Goal: Task Accomplishment & Management: Manage account settings

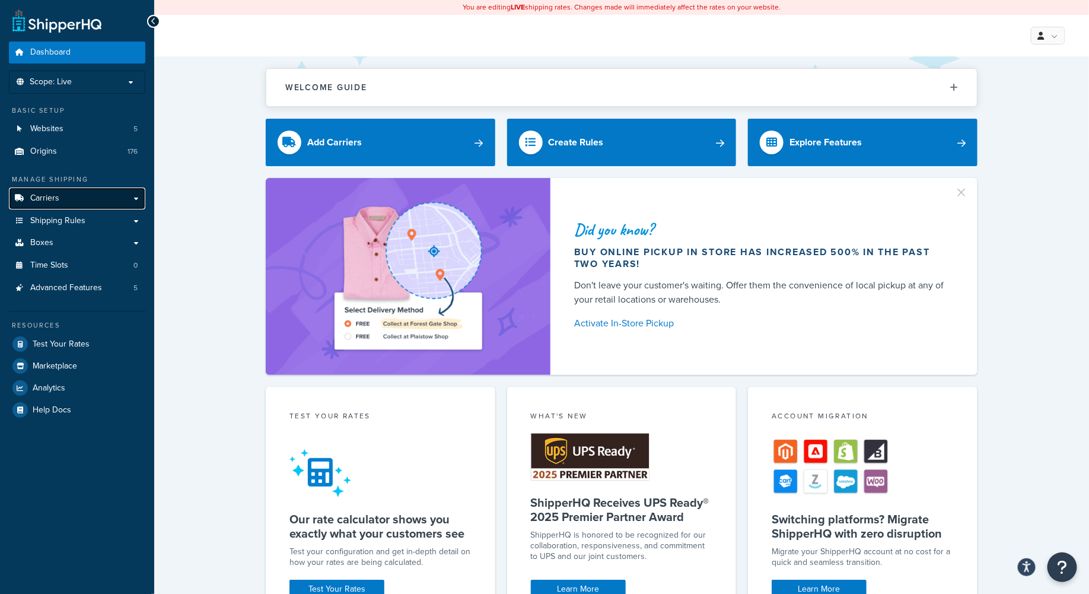
click at [135, 194] on link "Carriers" at bounding box center [77, 198] width 136 height 22
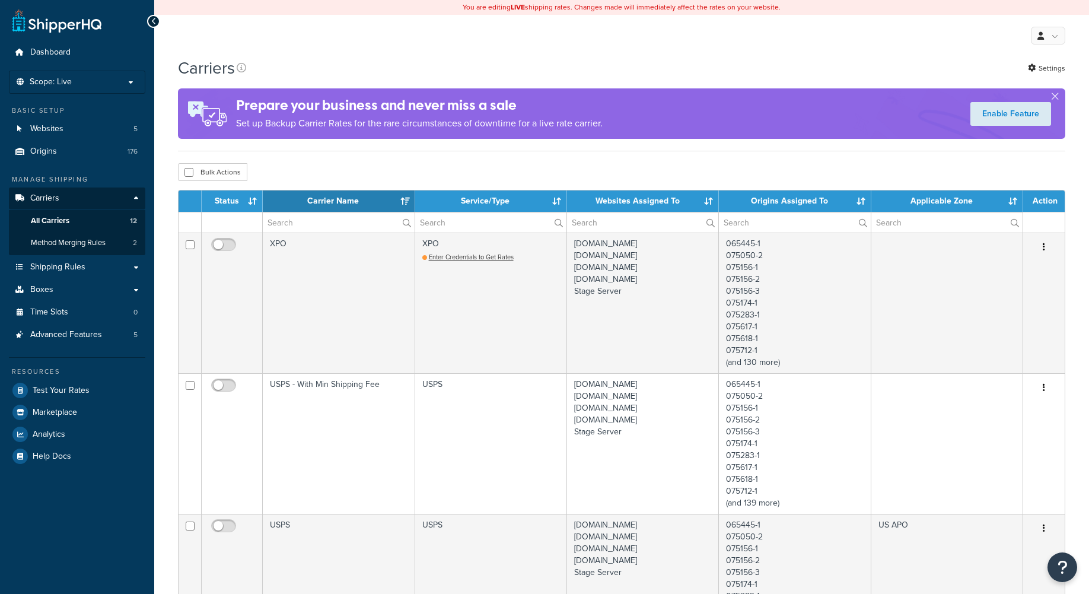
select select "15"
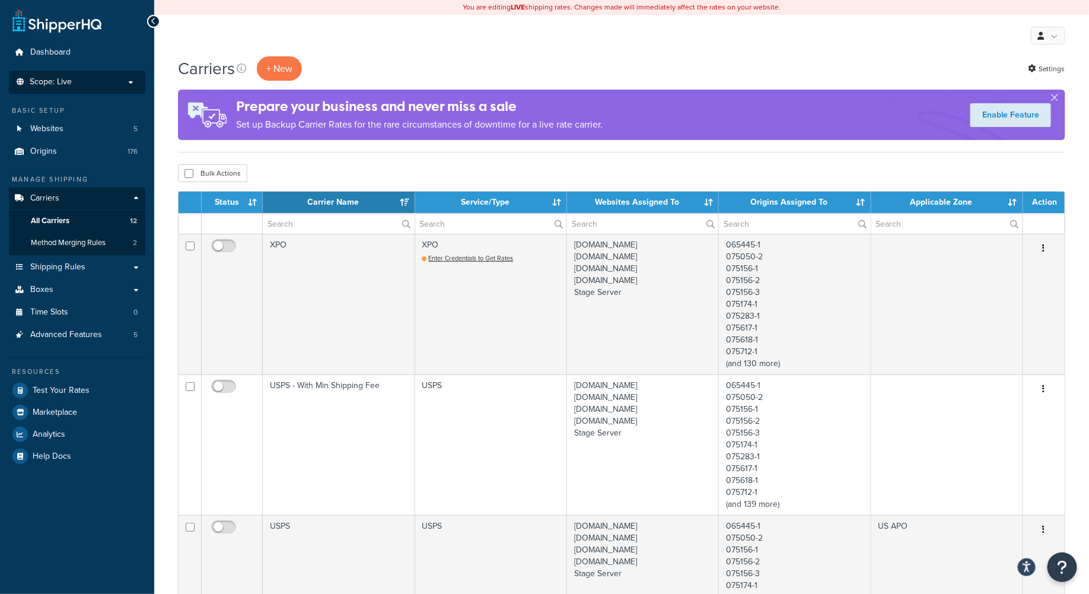
click at [112, 79] on p "Scope: Live" at bounding box center [77, 82] width 126 height 10
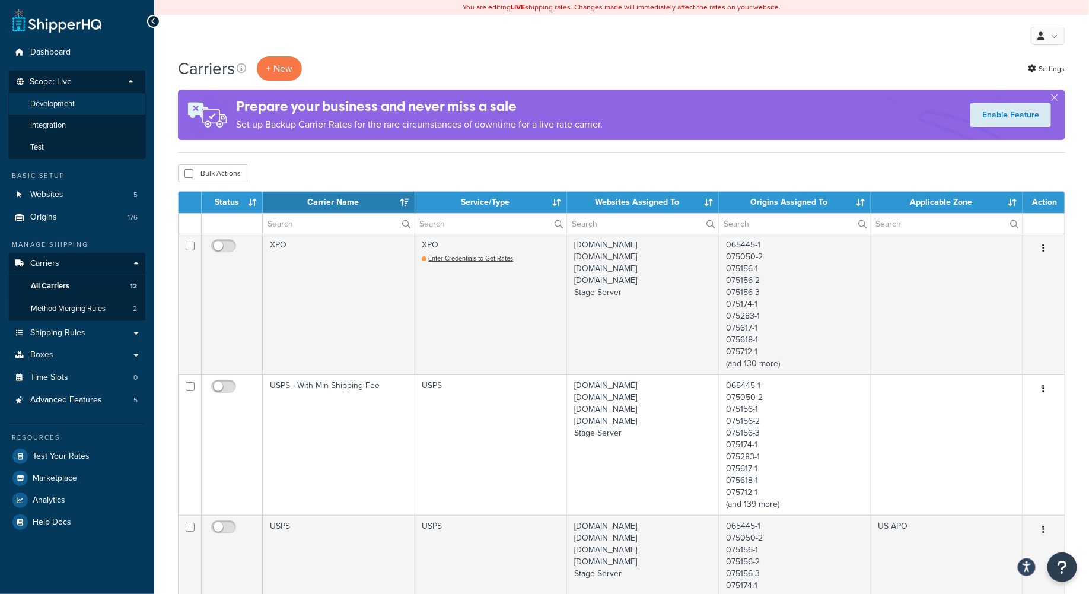
click at [43, 111] on li "Development" at bounding box center [77, 104] width 138 height 22
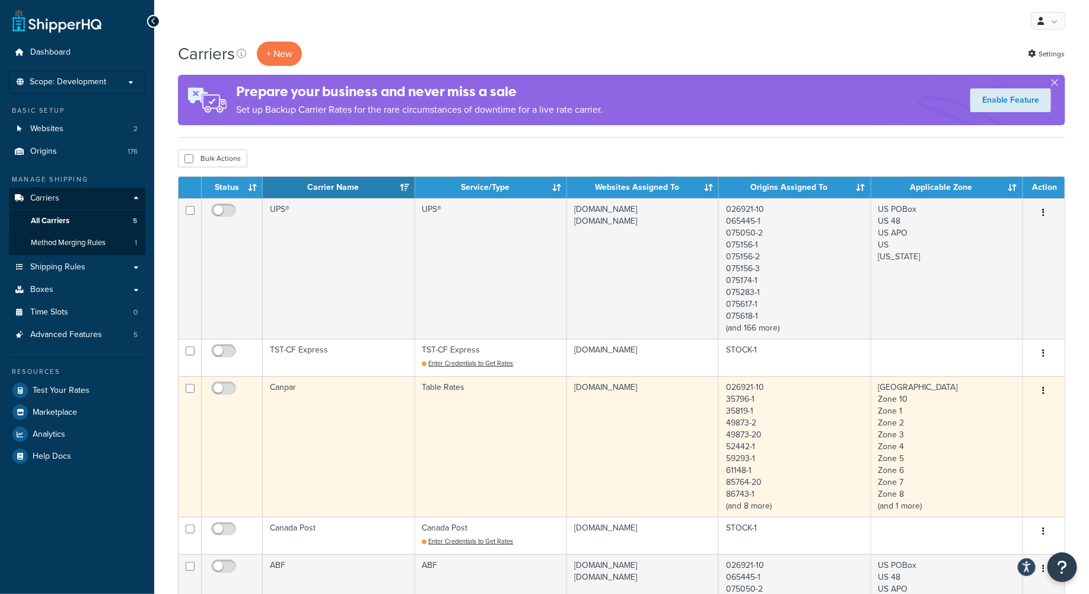
scroll to position [79, 0]
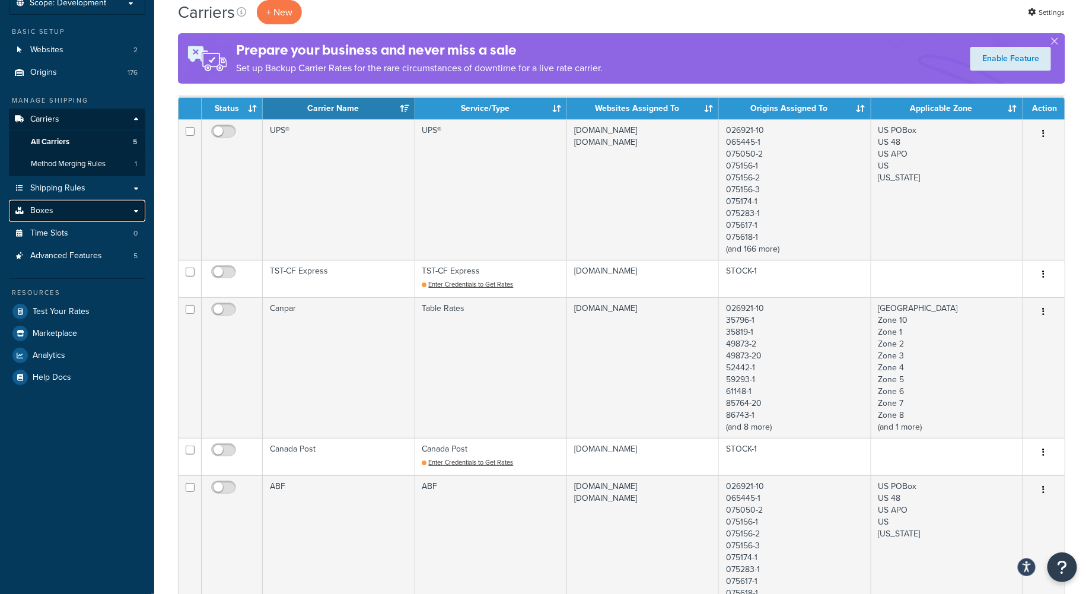
click at [66, 212] on link "Boxes" at bounding box center [77, 211] width 136 height 22
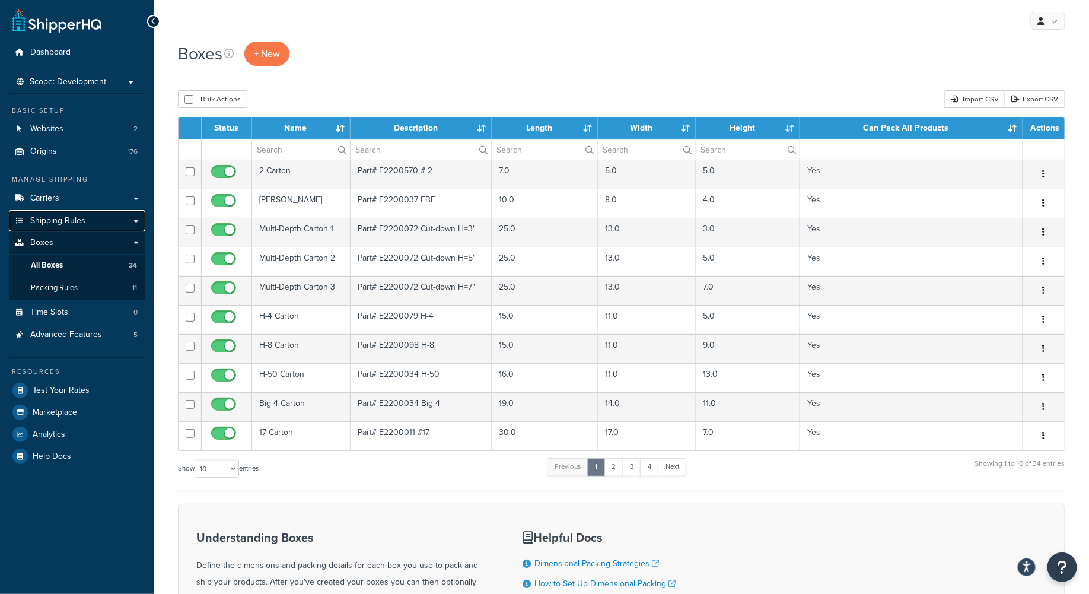
click at [130, 222] on link "Shipping Rules" at bounding box center [77, 221] width 136 height 22
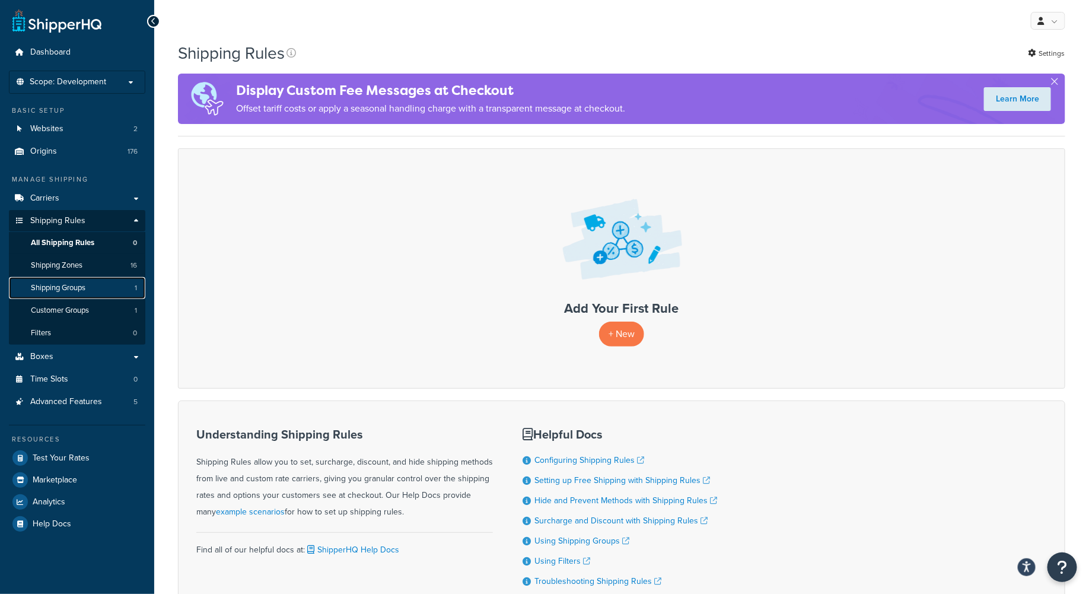
click at [69, 288] on span "Shipping Groups" at bounding box center [58, 288] width 55 height 10
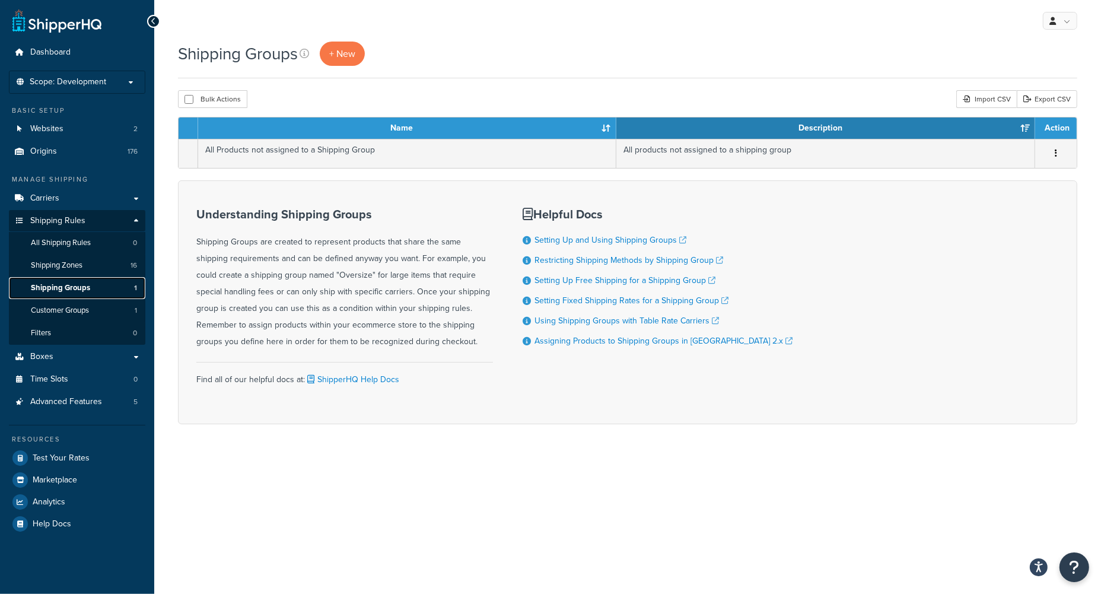
click at [60, 290] on span "Shipping Groups" at bounding box center [60, 288] width 59 height 10
click at [991, 97] on div "Import CSV" at bounding box center [986, 99] width 60 height 18
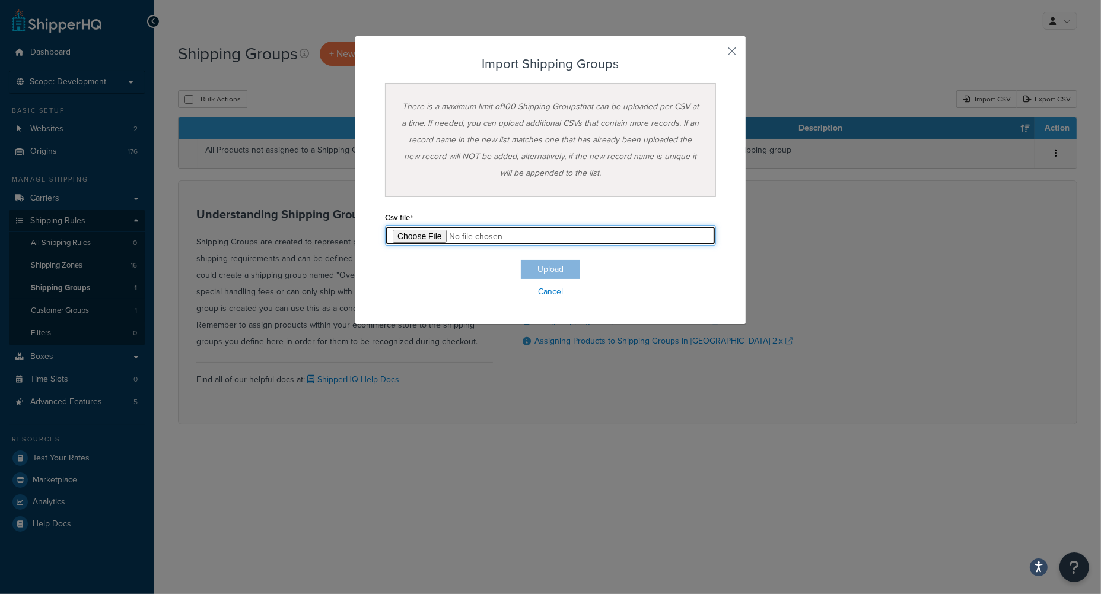
click at [423, 236] on input "file" at bounding box center [550, 235] width 331 height 20
type input "C:\fakepath\Shipping Group Export-2025-08-18 1109.csv"
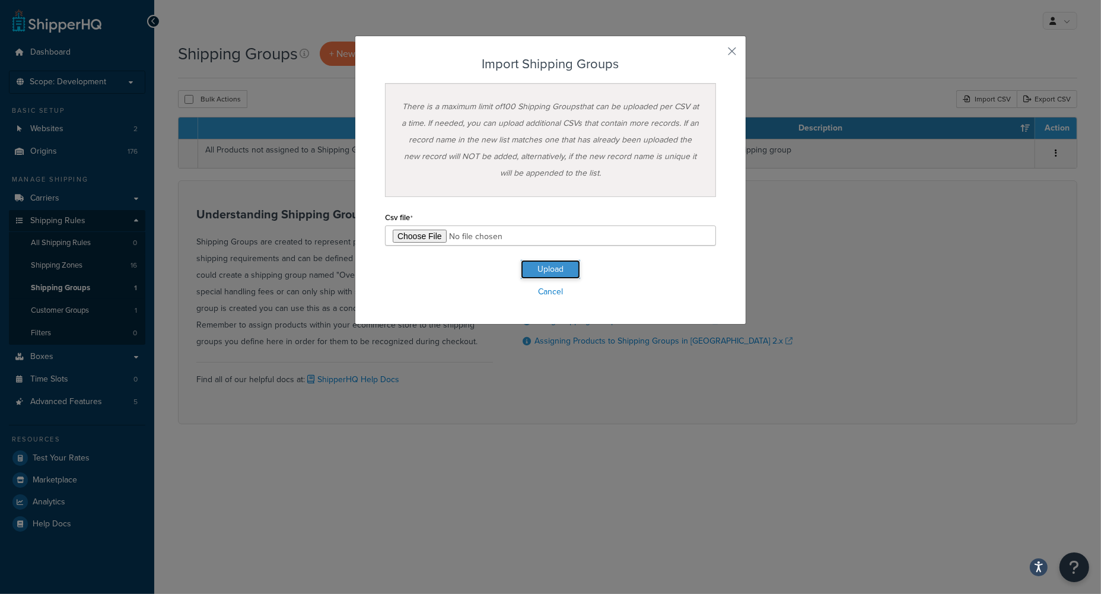
click at [538, 271] on button "Upload" at bounding box center [550, 269] width 59 height 19
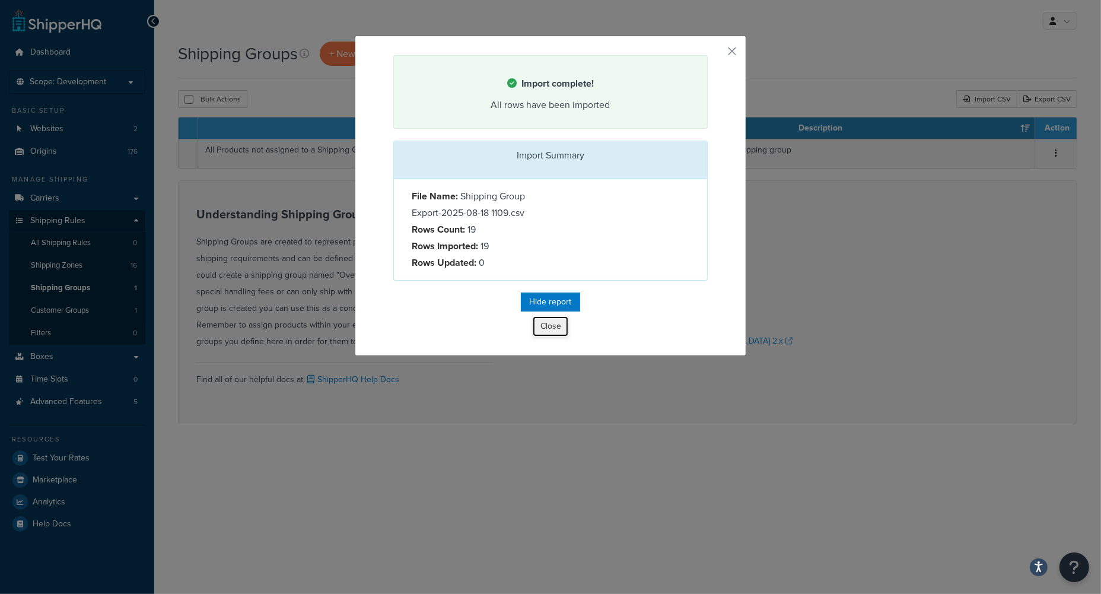
click at [543, 327] on button "Close" at bounding box center [550, 326] width 36 height 20
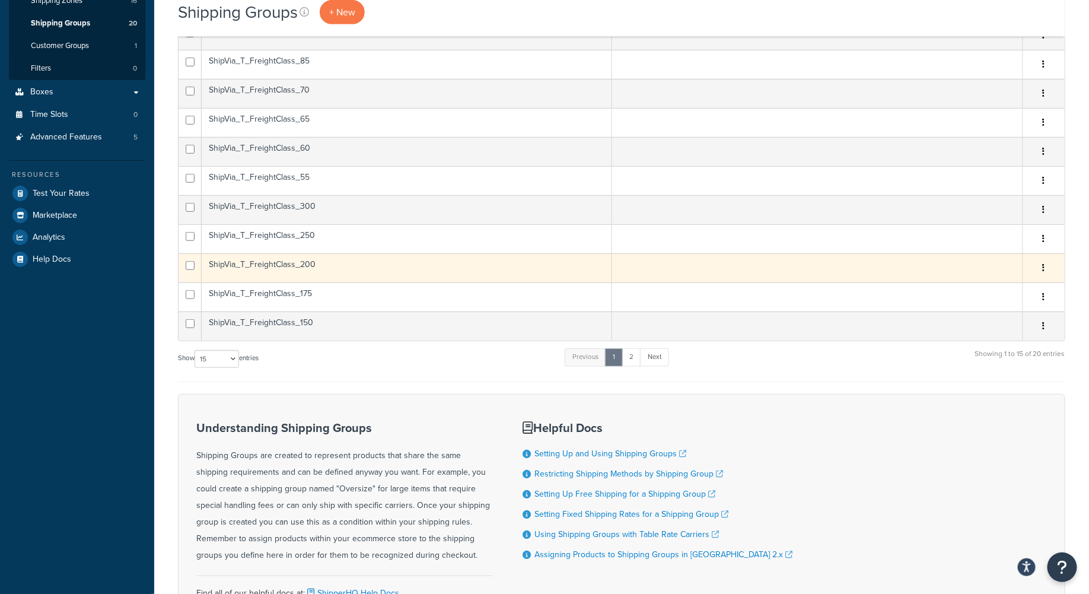
scroll to position [237, 0]
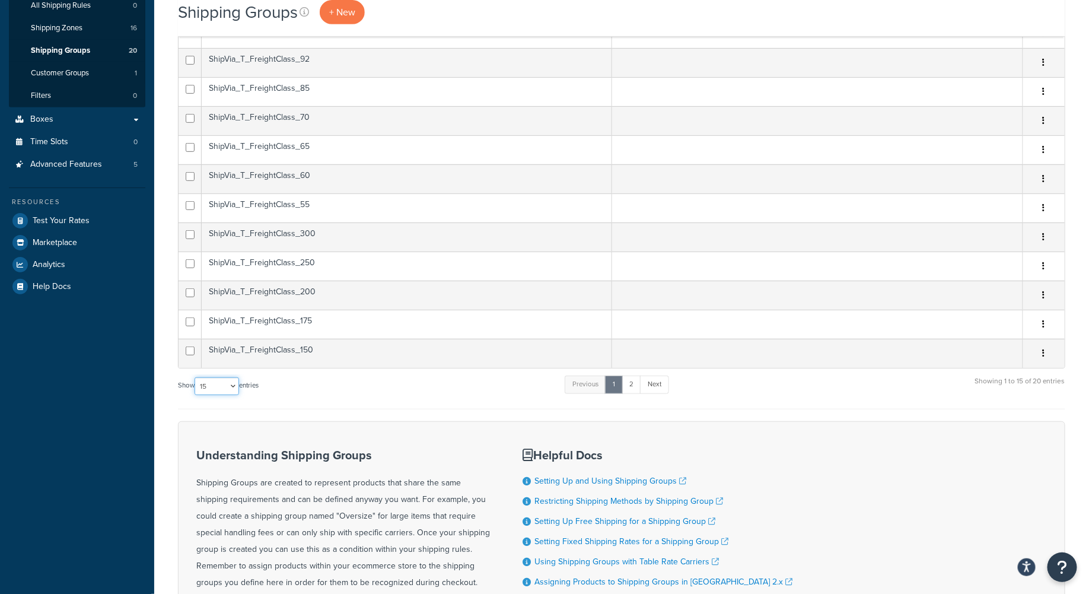
click at [236, 388] on select "10 15 25 50 100" at bounding box center [216, 386] width 44 height 18
select select "25"
click at [196, 395] on select "10 15 25 50 100" at bounding box center [216, 386] width 44 height 18
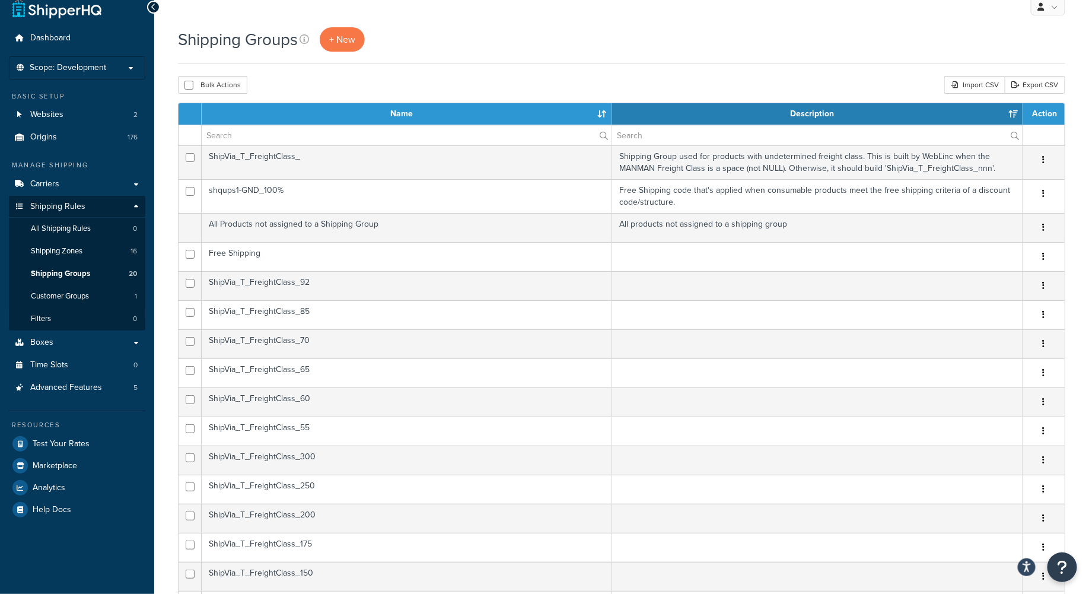
scroll to position [0, 0]
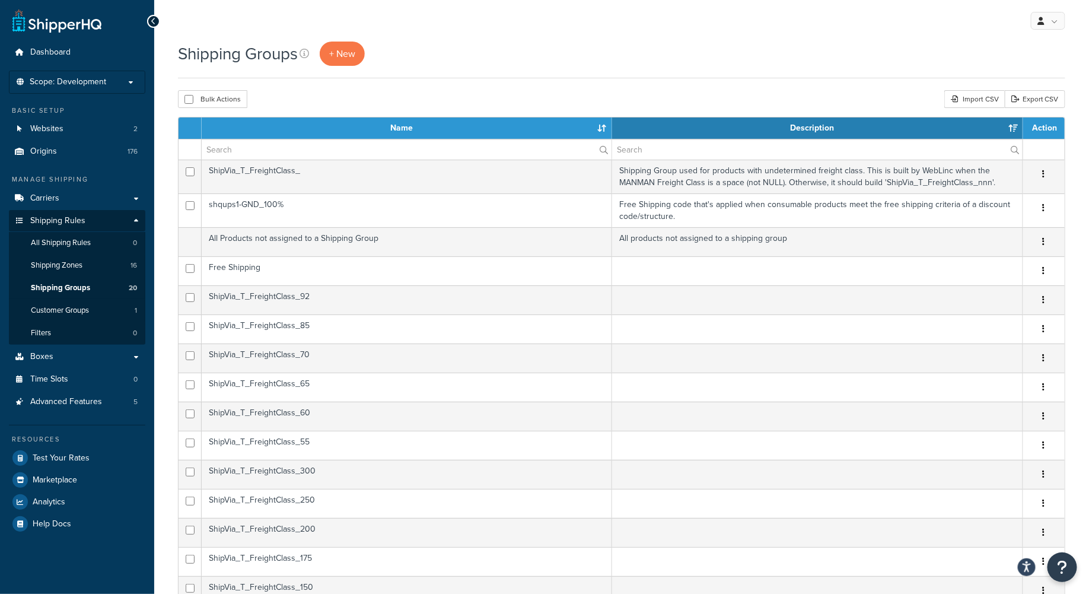
click at [629, 40] on div "My Profile Billing Global Settings Contact Us Logout" at bounding box center [621, 21] width 934 height 42
click at [51, 331] on span "Filters" at bounding box center [41, 333] width 20 height 10
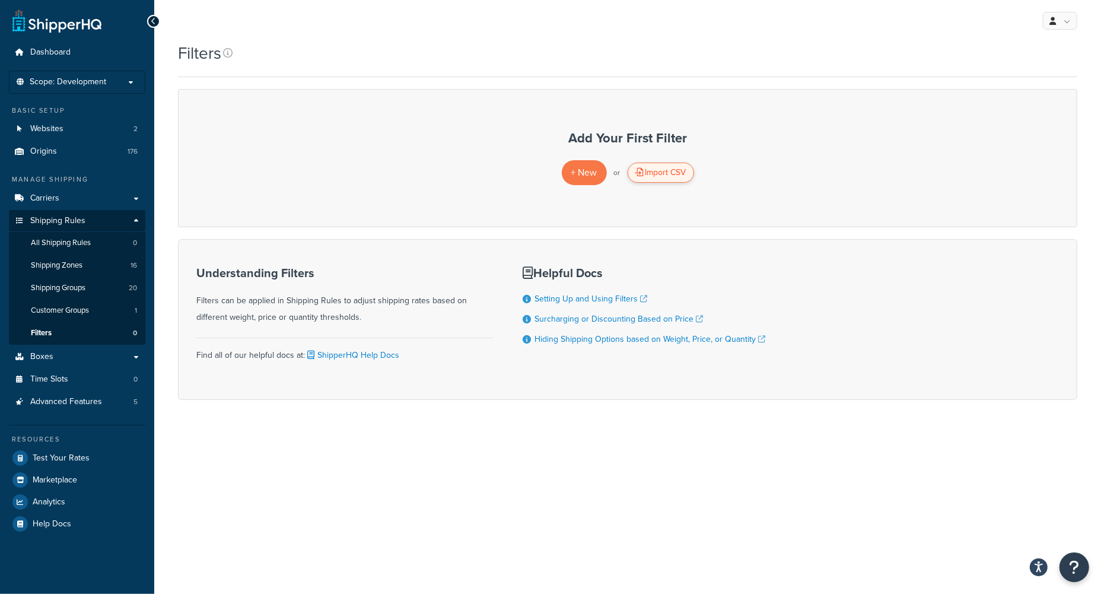
click at [659, 176] on div "Import CSV" at bounding box center [660, 172] width 66 height 20
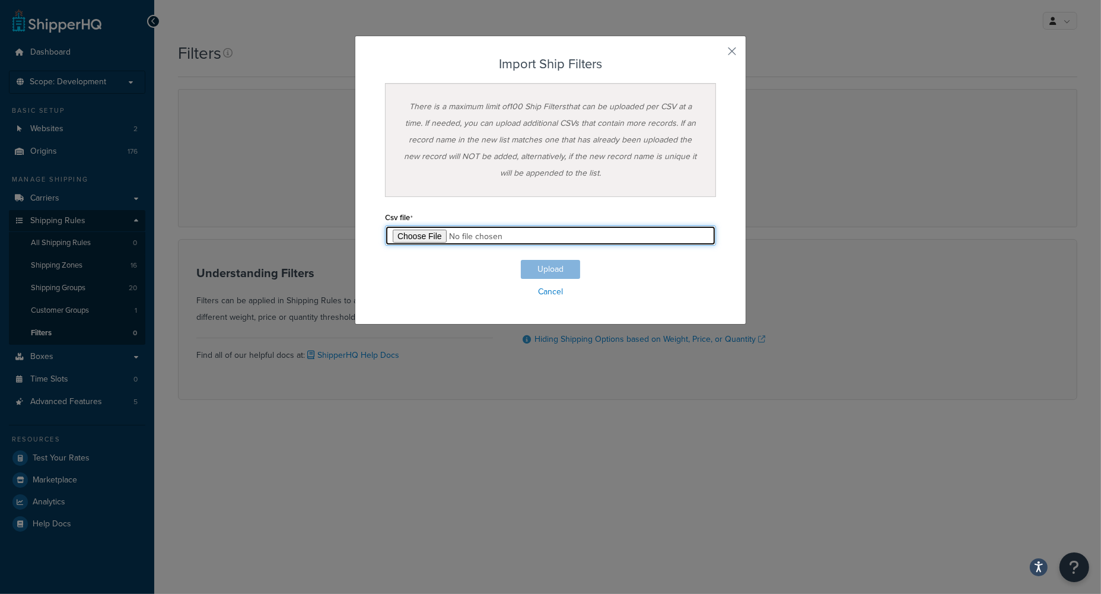
click at [410, 238] on input "file" at bounding box center [550, 235] width 331 height 20
type input "C:\fakepath\Shipping Filter Export-2025-08-18 1121.csv"
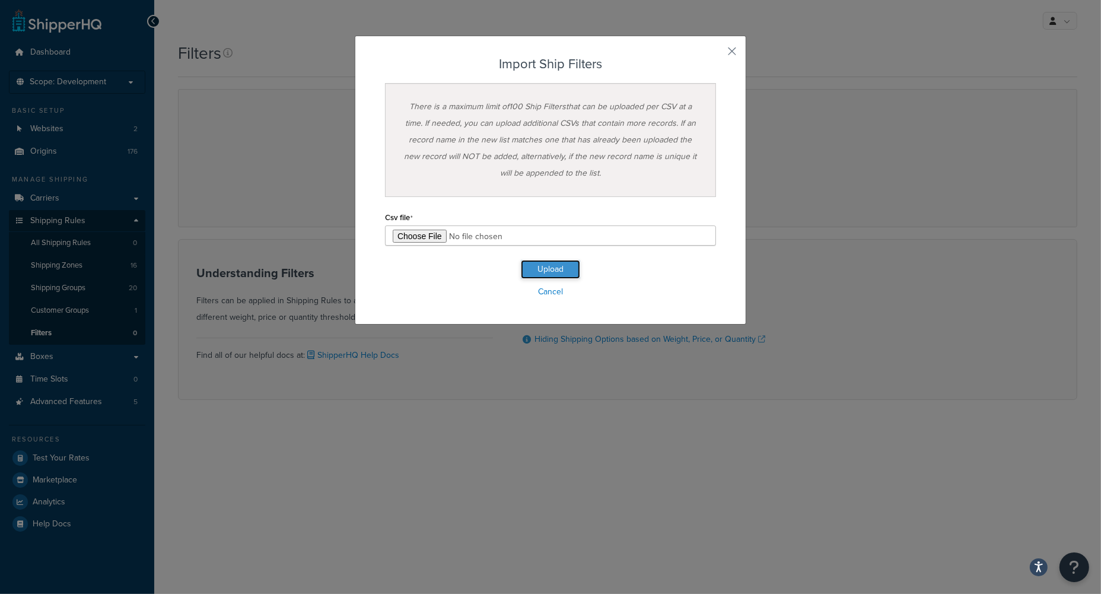
click at [553, 266] on button "Upload" at bounding box center [550, 269] width 59 height 19
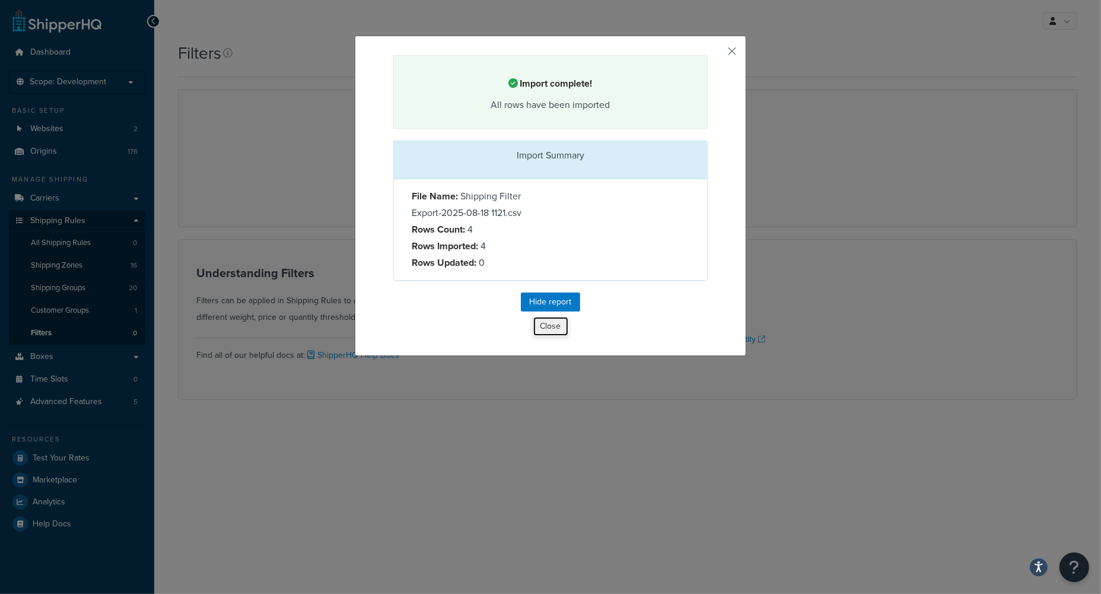
click at [544, 323] on button "Close" at bounding box center [550, 326] width 36 height 20
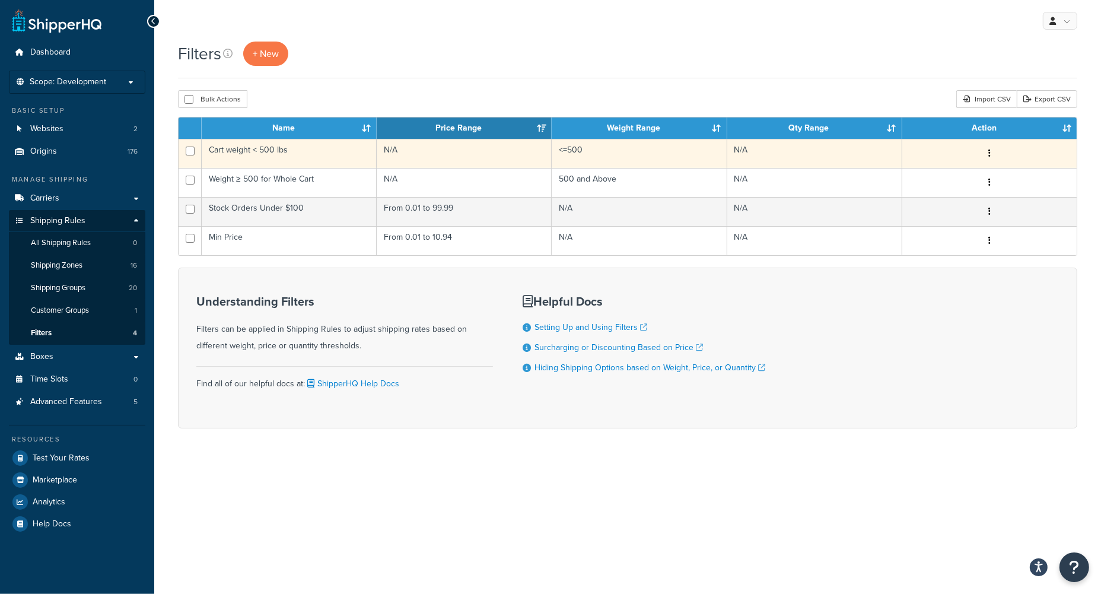
click at [988, 154] on icon "button" at bounding box center [989, 153] width 2 height 8
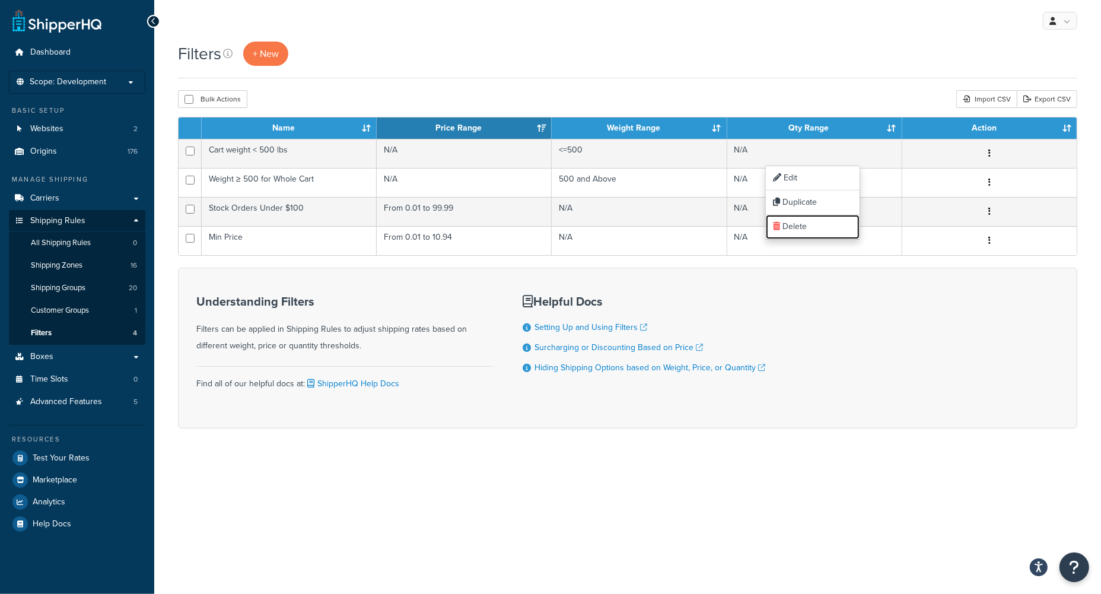
drag, startPoint x: 798, startPoint y: 229, endPoint x: 634, endPoint y: 53, distance: 240.0
click at [798, 229] on link "Delete" at bounding box center [813, 227] width 94 height 24
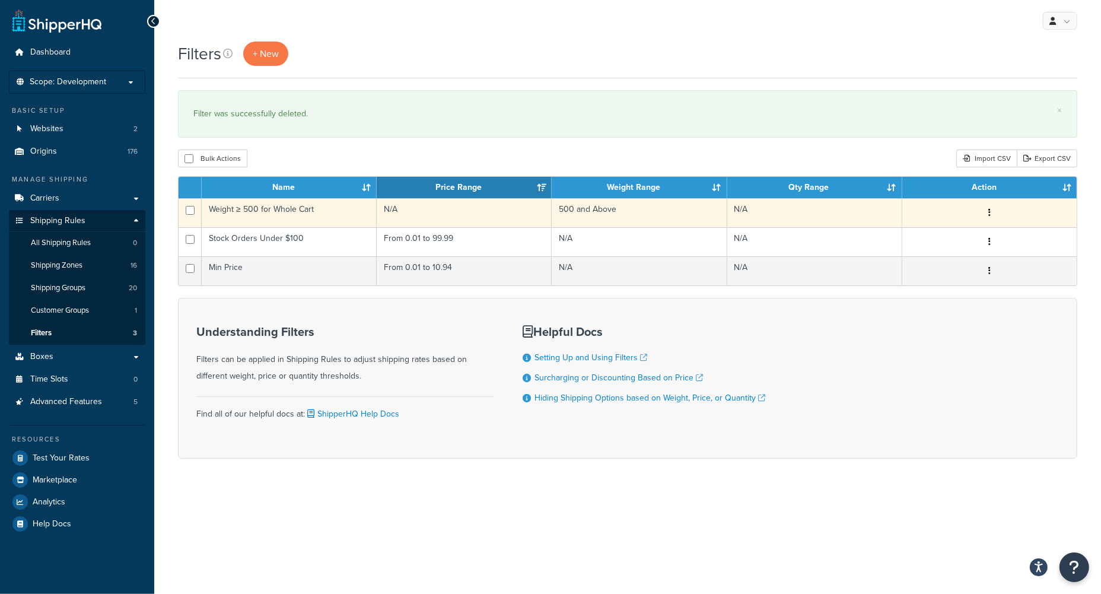
click at [990, 213] on button "button" at bounding box center [989, 212] width 17 height 19
click at [802, 285] on link "Delete" at bounding box center [813, 286] width 94 height 24
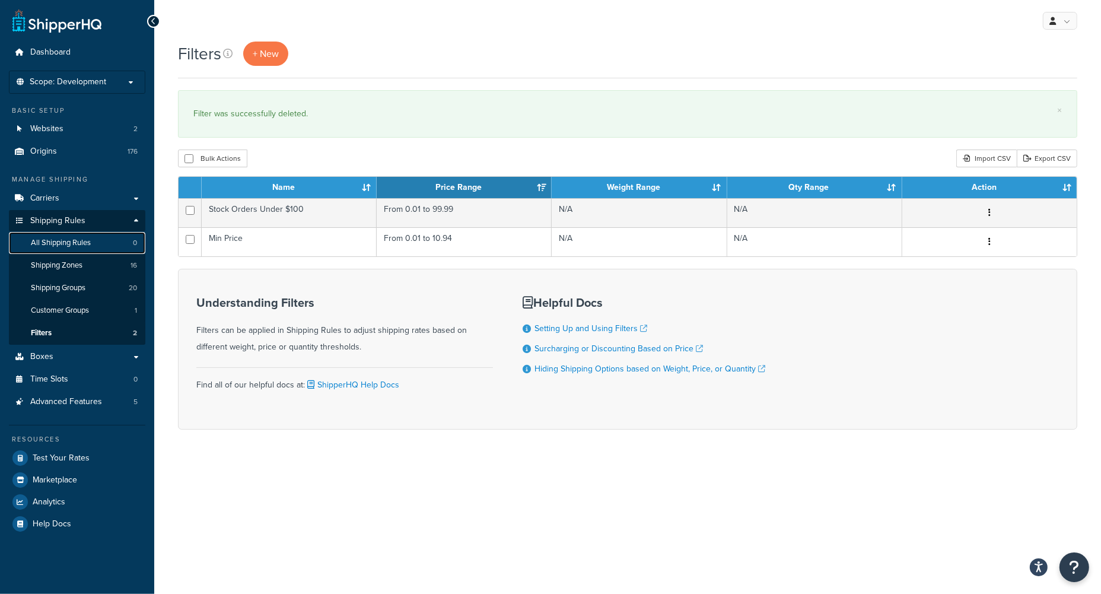
click at [66, 243] on span "All Shipping Rules" at bounding box center [61, 243] width 60 height 10
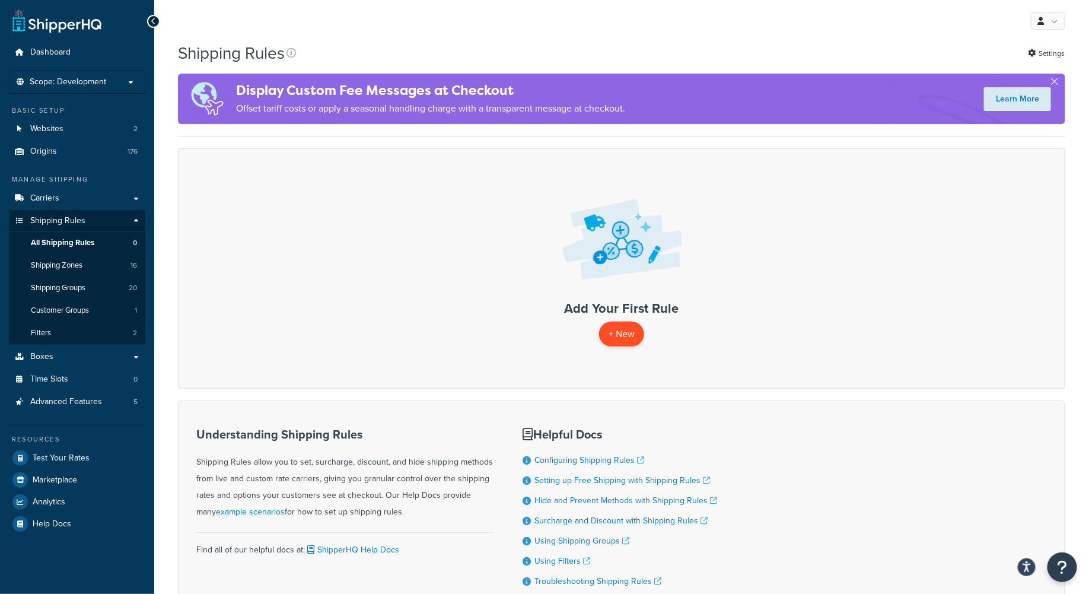
click at [620, 331] on p "+ New" at bounding box center [621, 333] width 45 height 24
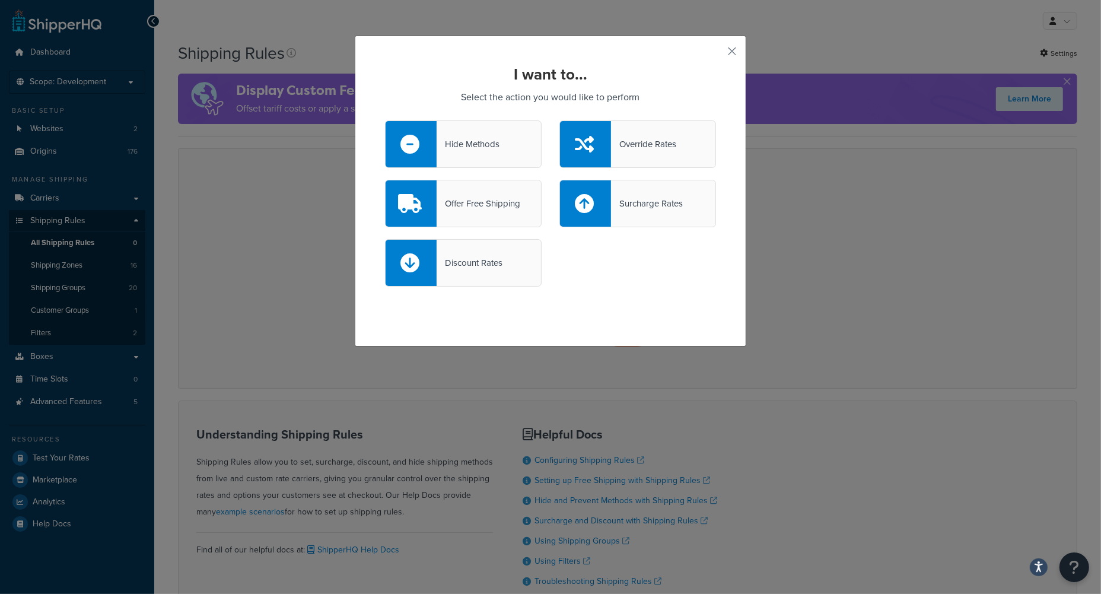
click at [626, 143] on div "Override Rates" at bounding box center [643, 144] width 65 height 17
click at [0, 0] on input "Override Rates" at bounding box center [0, 0] width 0 height 0
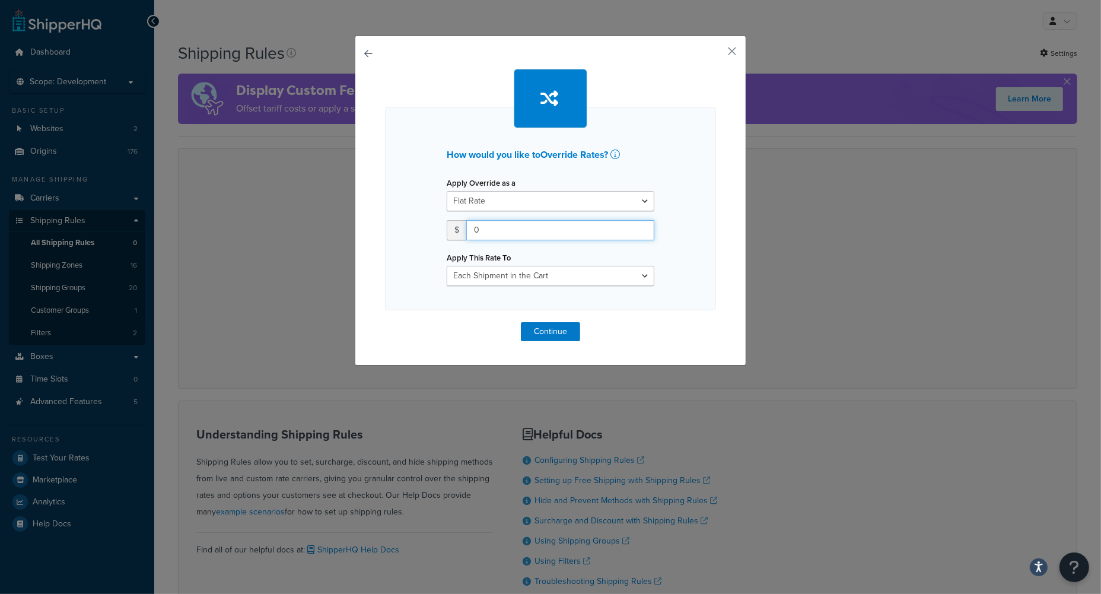
click at [512, 230] on input "0" at bounding box center [560, 230] width 188 height 20
type input "10.95"
click at [639, 275] on select "Each Shipment in the Cart Each Origin in the Cart Each Shipping Group in the Ca…" at bounding box center [550, 276] width 208 height 20
select select "LOCATION"
click at [446, 266] on select "Each Shipment in the Cart Each Origin in the Cart Each Shipping Group in the Ca…" at bounding box center [550, 276] width 208 height 20
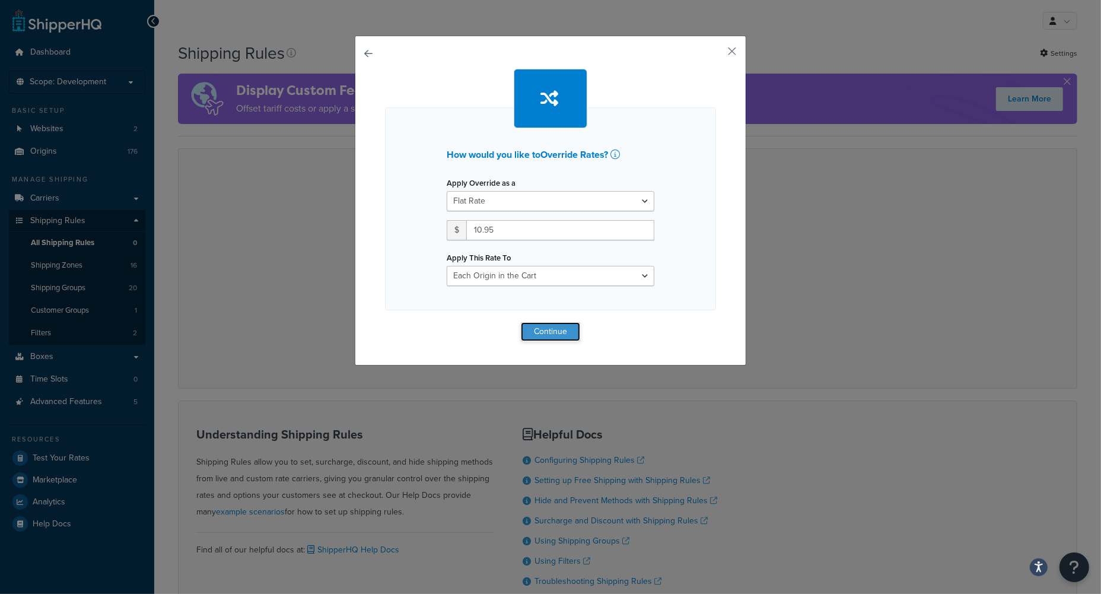
click at [544, 332] on button "Continue" at bounding box center [550, 331] width 59 height 19
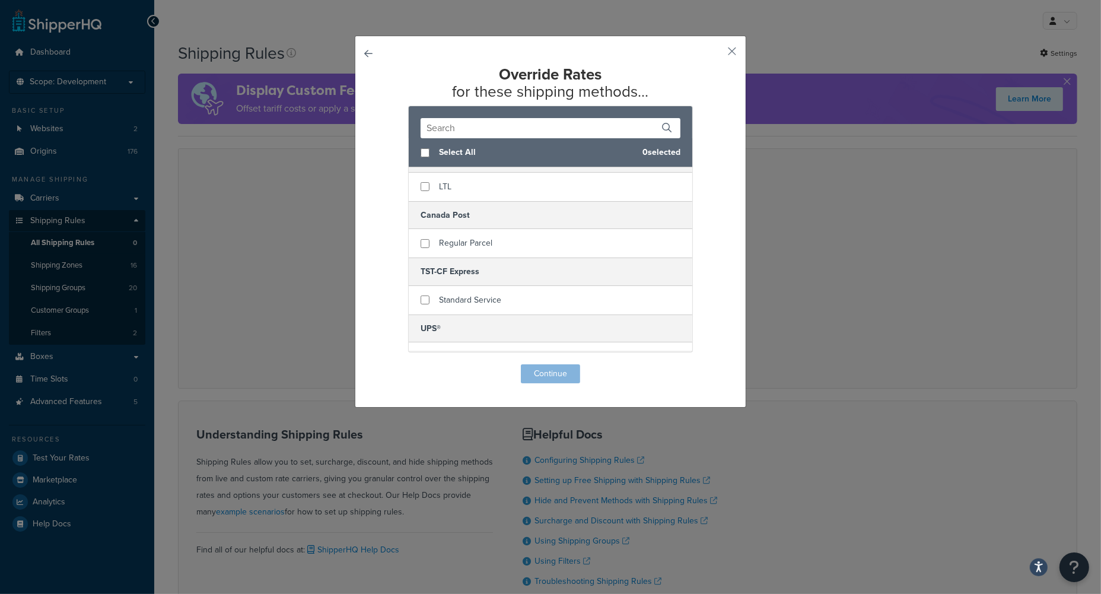
scroll to position [157, 0]
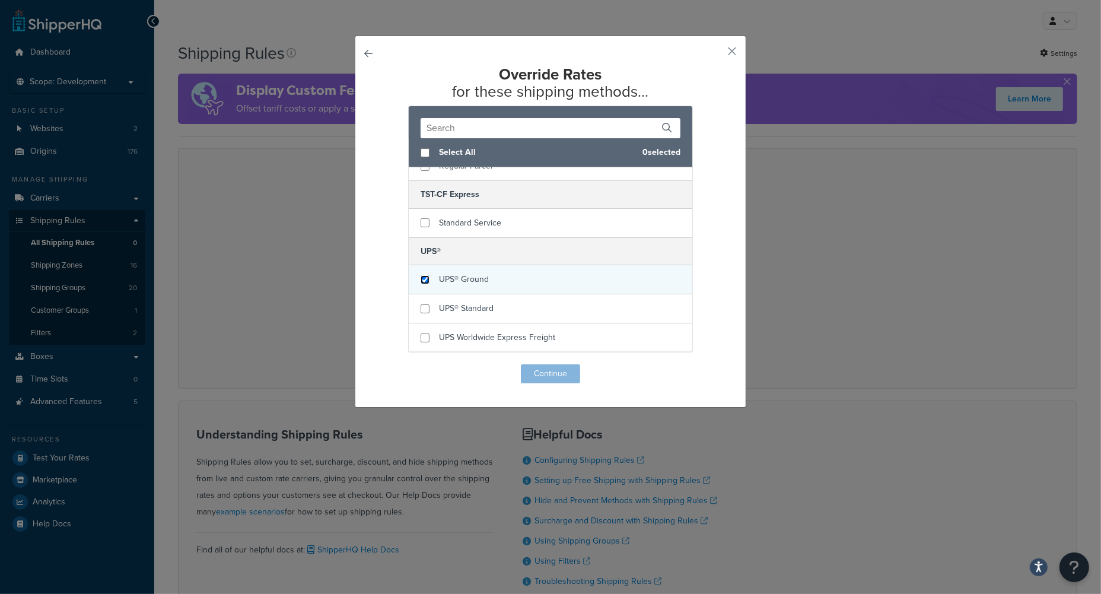
click at [420, 278] on input "checkbox" at bounding box center [424, 279] width 9 height 9
checkbox input "true"
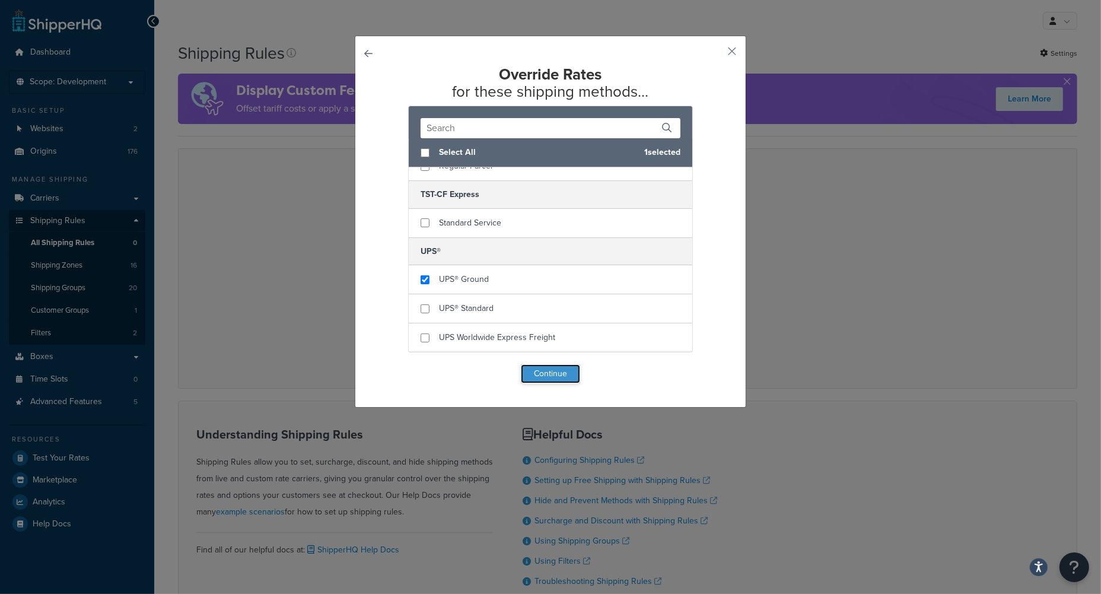
click at [556, 380] on button "Continue" at bounding box center [550, 373] width 59 height 19
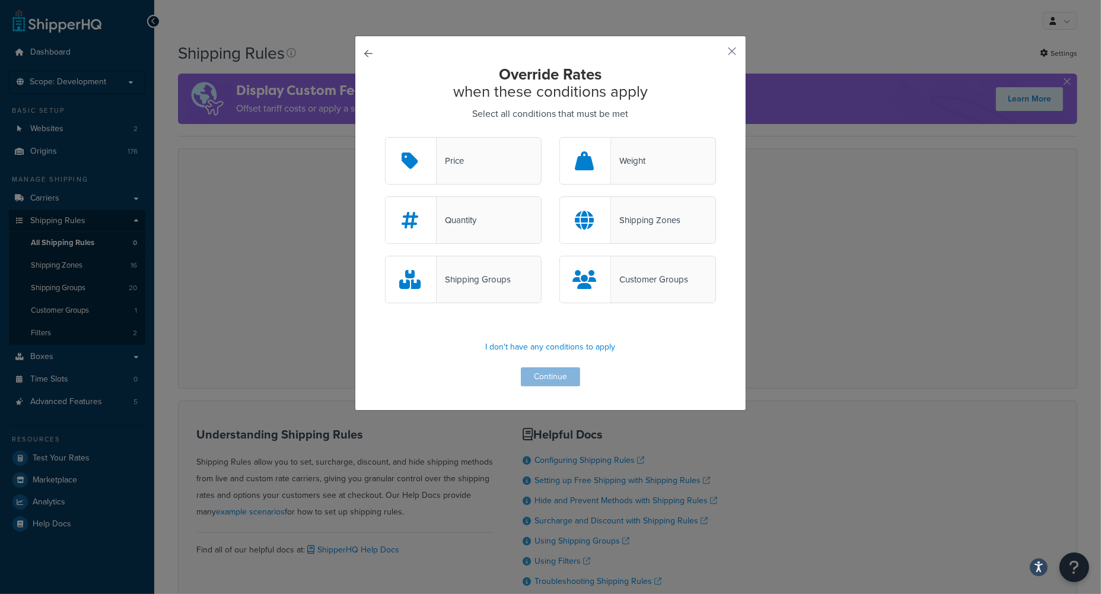
click at [664, 217] on div "Shipping Zones" at bounding box center [645, 220] width 69 height 17
click at [0, 0] on input "Shipping Zones" at bounding box center [0, 0] width 0 height 0
click at [553, 375] on button "Continue" at bounding box center [550, 376] width 59 height 19
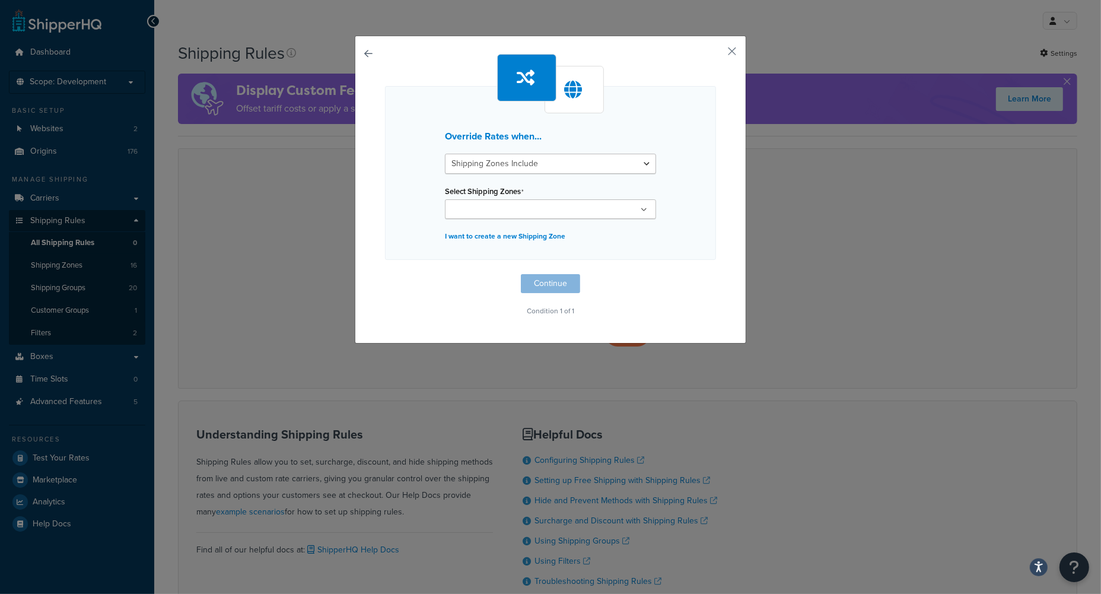
click at [640, 212] on icon at bounding box center [643, 209] width 7 height 7
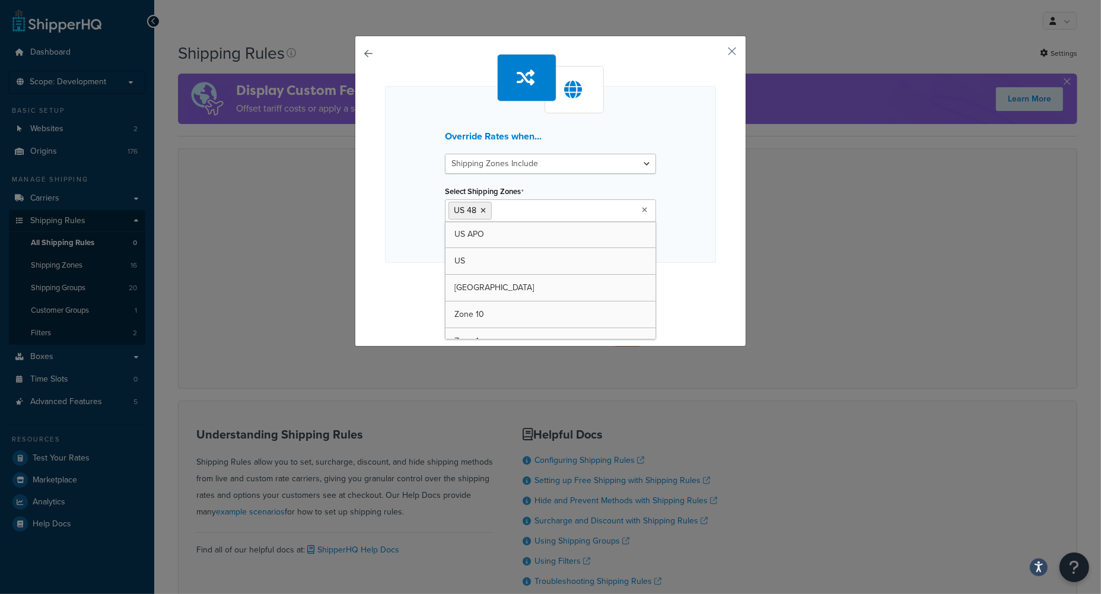
click at [715, 232] on div "Override Rates when... Shipping Zones Include Shipping Zones Do Not Include Sel…" at bounding box center [550, 191] width 391 height 311
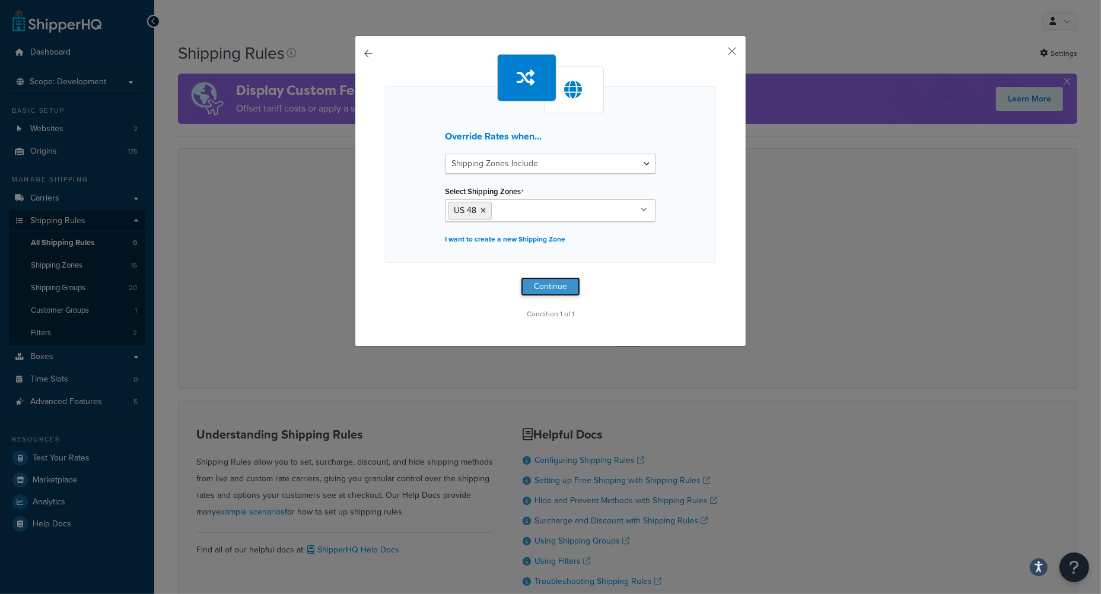
click at [539, 285] on button "Continue" at bounding box center [550, 286] width 59 height 19
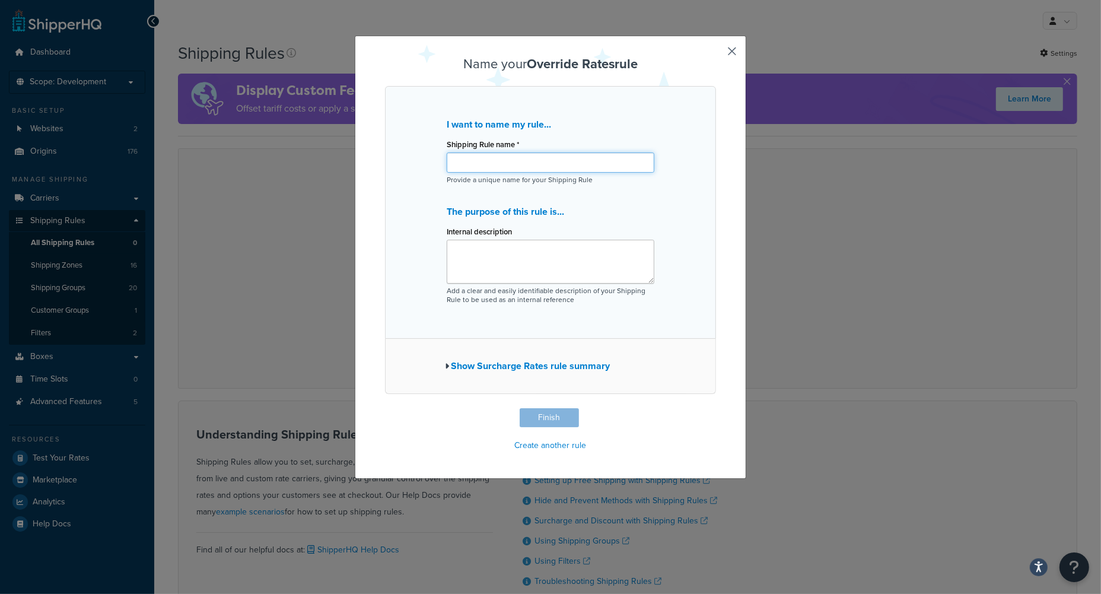
click at [452, 161] on input "Shipping Rule name *" at bounding box center [550, 162] width 208 height 20
paste input "Min Shipping on Stock Orders under $100"
type input "Min Shipping on Stock Orders under $100"
click at [451, 251] on textarea "Internal description" at bounding box center [550, 262] width 208 height 44
paste textarea "$10.95 shipping for stock orders under $100"
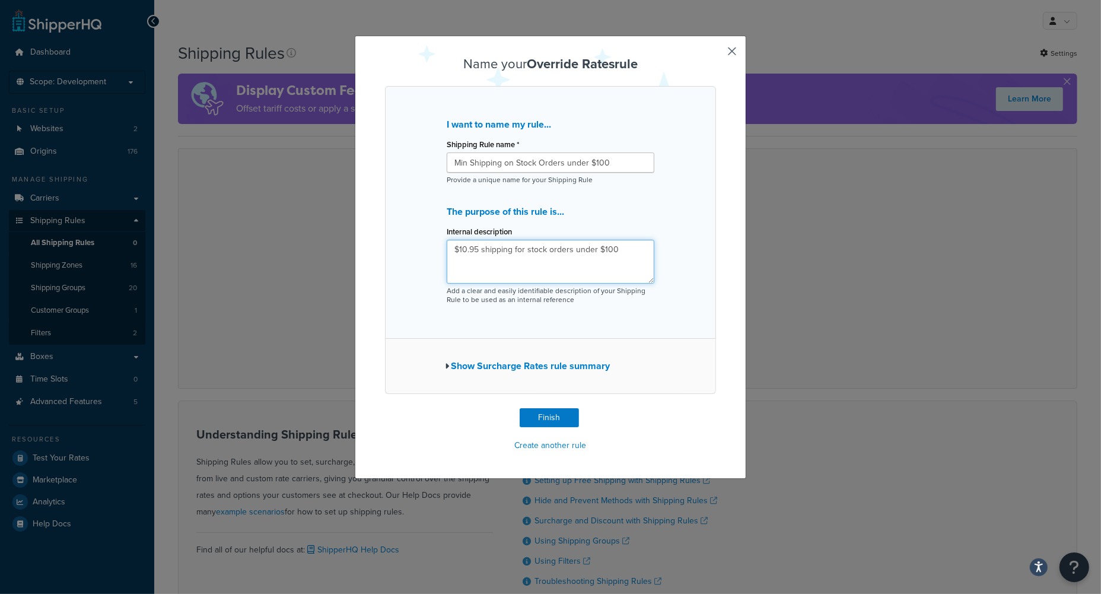
type textarea "$10.95 shipping for stock orders under $100"
click at [584, 364] on button "Show Surcharge Rates rule summary" at bounding box center [527, 366] width 165 height 17
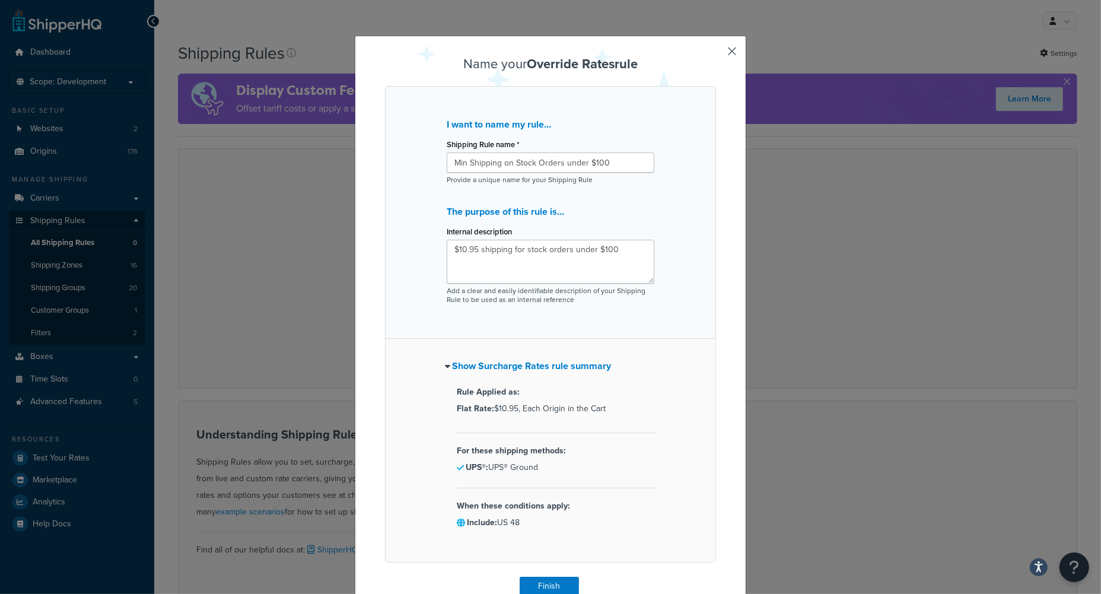
scroll to position [53, 0]
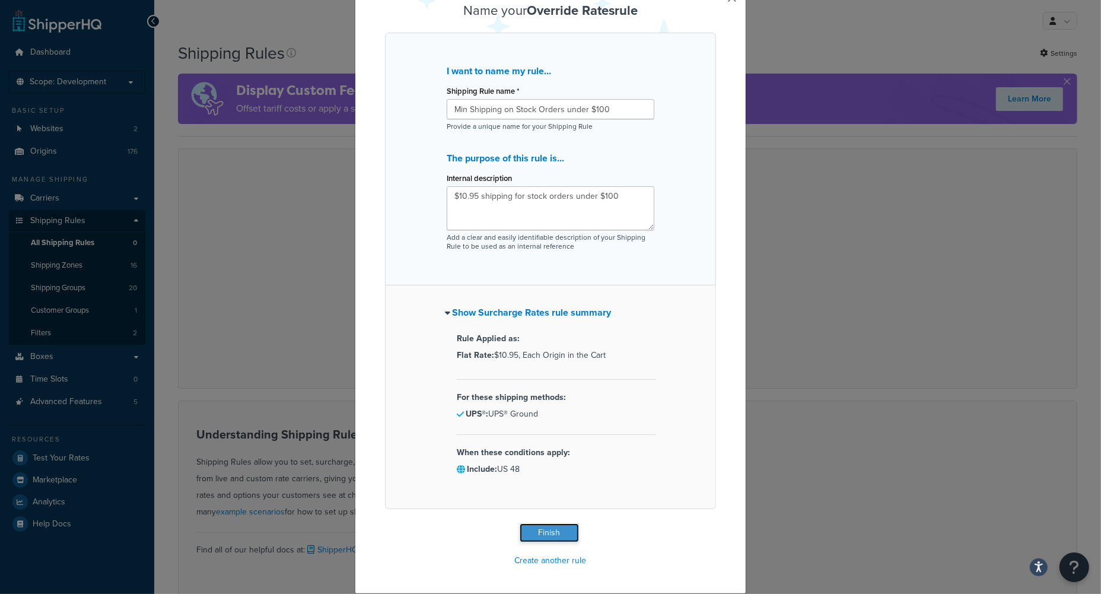
click at [543, 531] on button "Finish" at bounding box center [548, 532] width 59 height 19
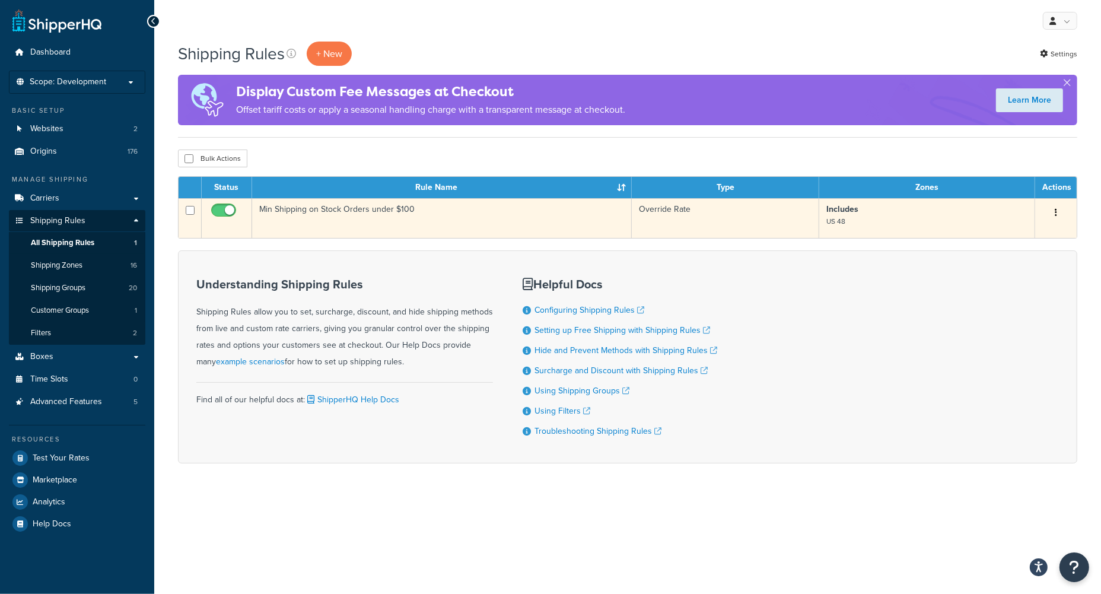
click at [513, 219] on td "Min Shipping on Stock Orders under $100" at bounding box center [441, 218] width 379 height 40
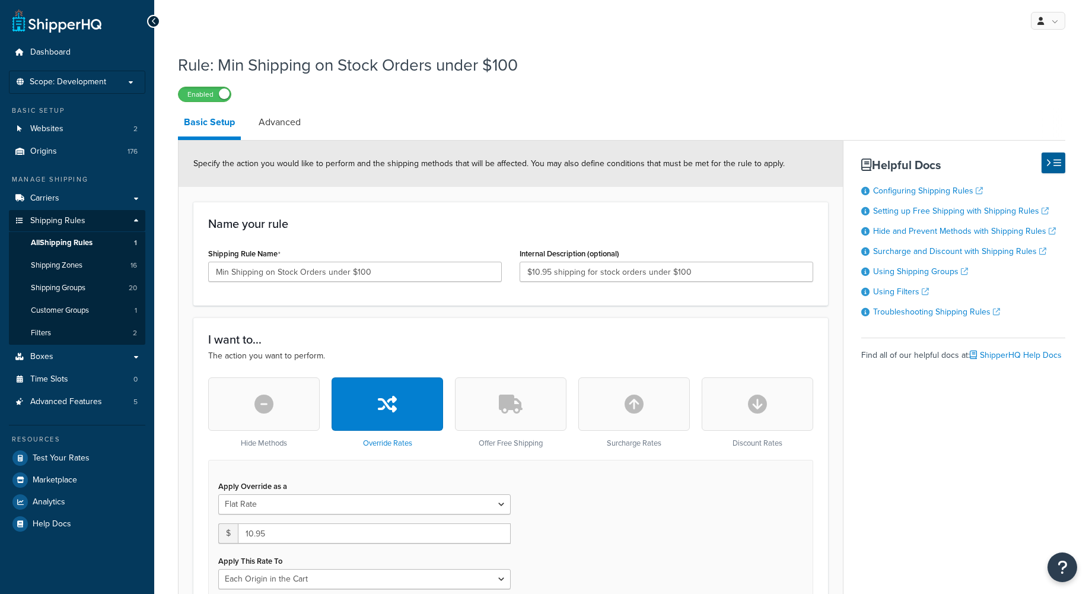
select select "LOCATION"
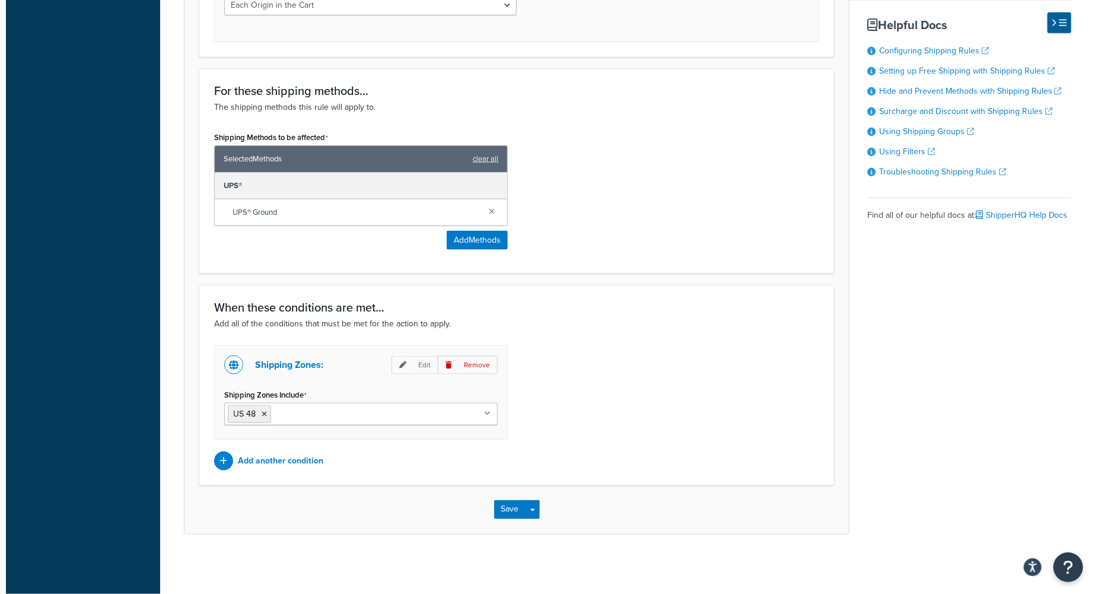
scroll to position [575, 0]
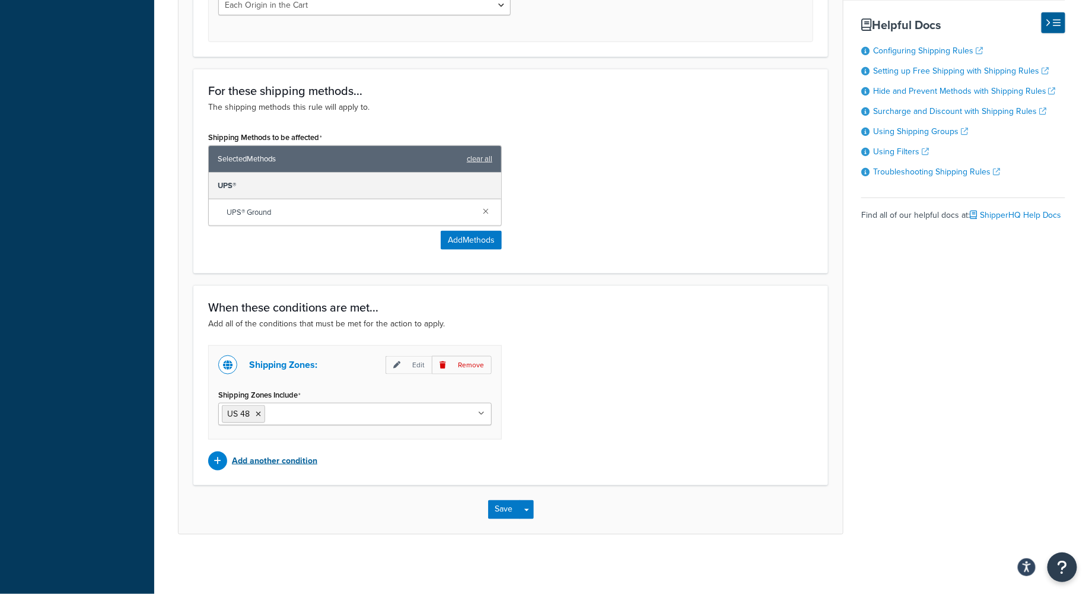
click at [268, 460] on p "Add another condition" at bounding box center [274, 460] width 85 height 17
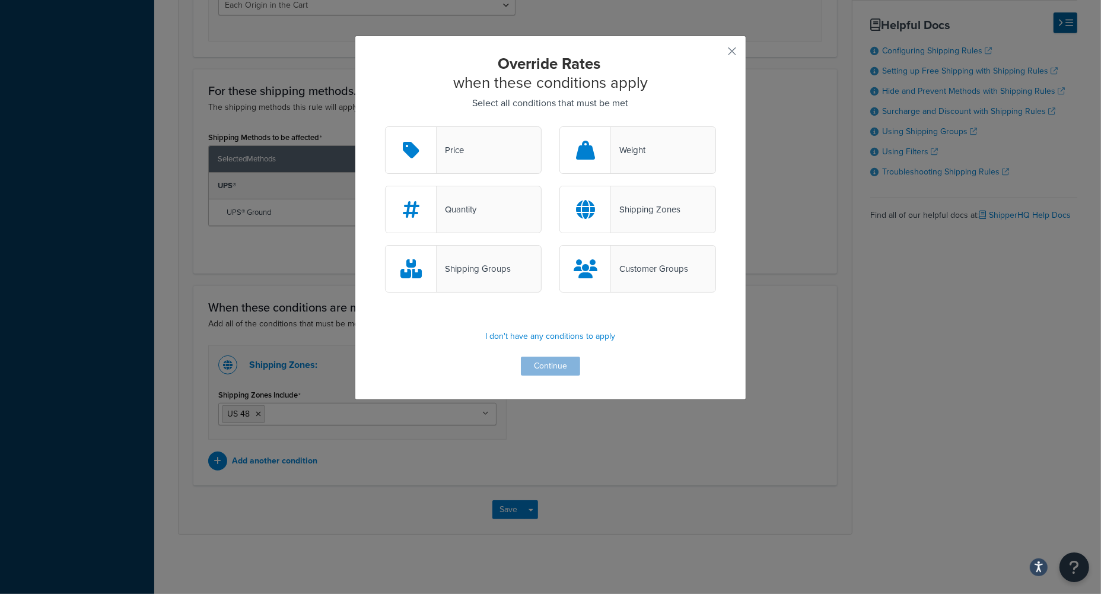
click at [480, 263] on div "Shipping Groups" at bounding box center [473, 268] width 74 height 17
click at [0, 0] on input "Shipping Groups" at bounding box center [0, 0] width 0 height 0
click at [550, 364] on button "Continue" at bounding box center [550, 365] width 59 height 19
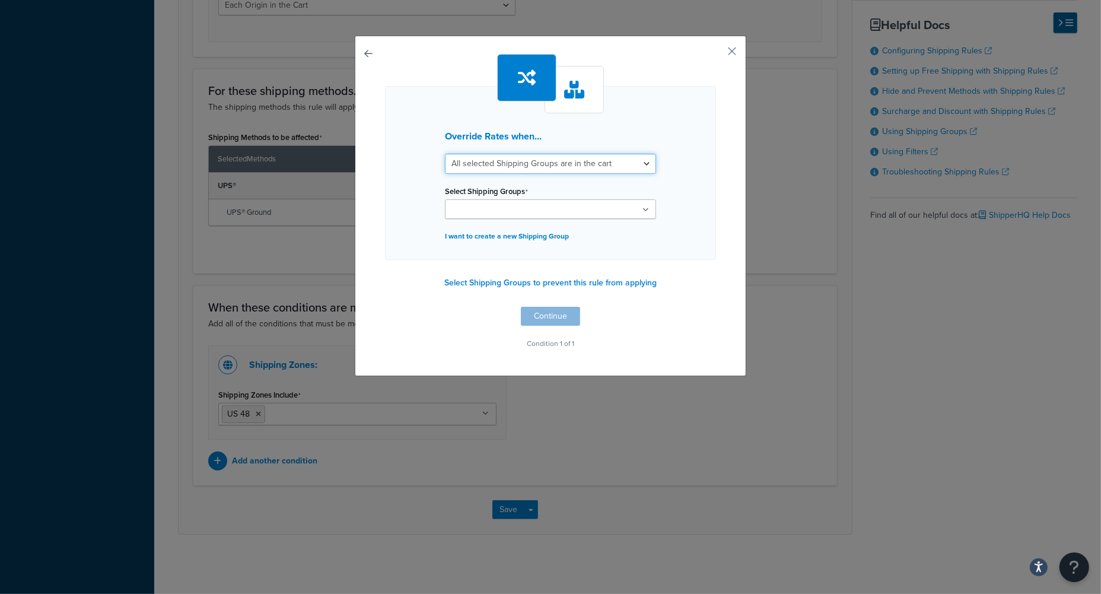
click at [634, 164] on select "All selected Shipping Groups are in the cart Any selected Shipping Groups are i…" at bounding box center [550, 164] width 211 height 20
click at [638, 283] on button "Select Shipping Groups to prevent this rule from applying" at bounding box center [550, 283] width 219 height 18
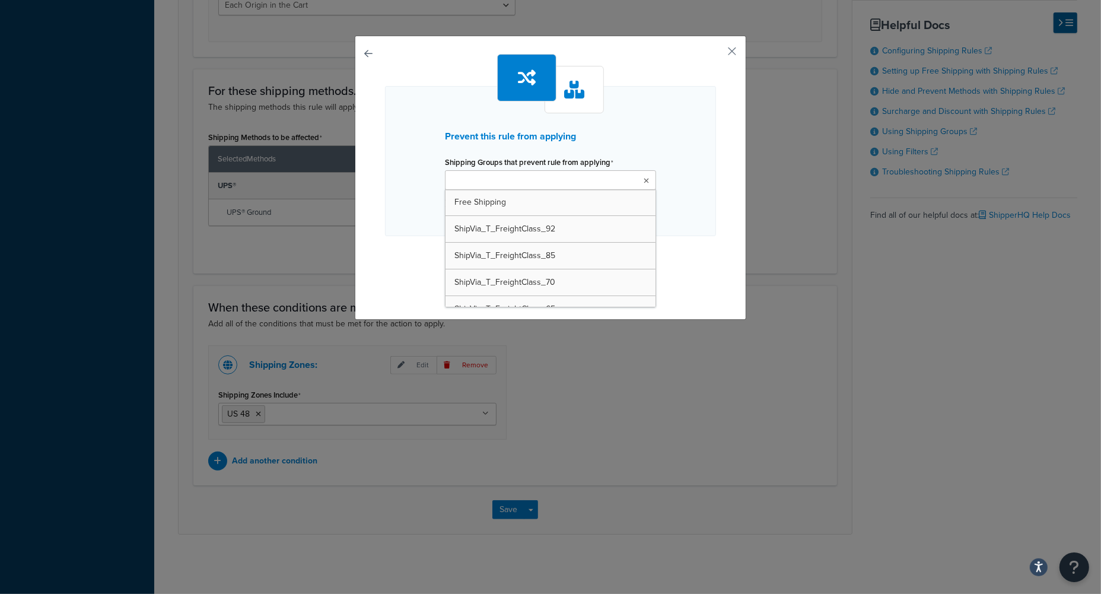
click at [643, 183] on icon at bounding box center [645, 180] width 5 height 7
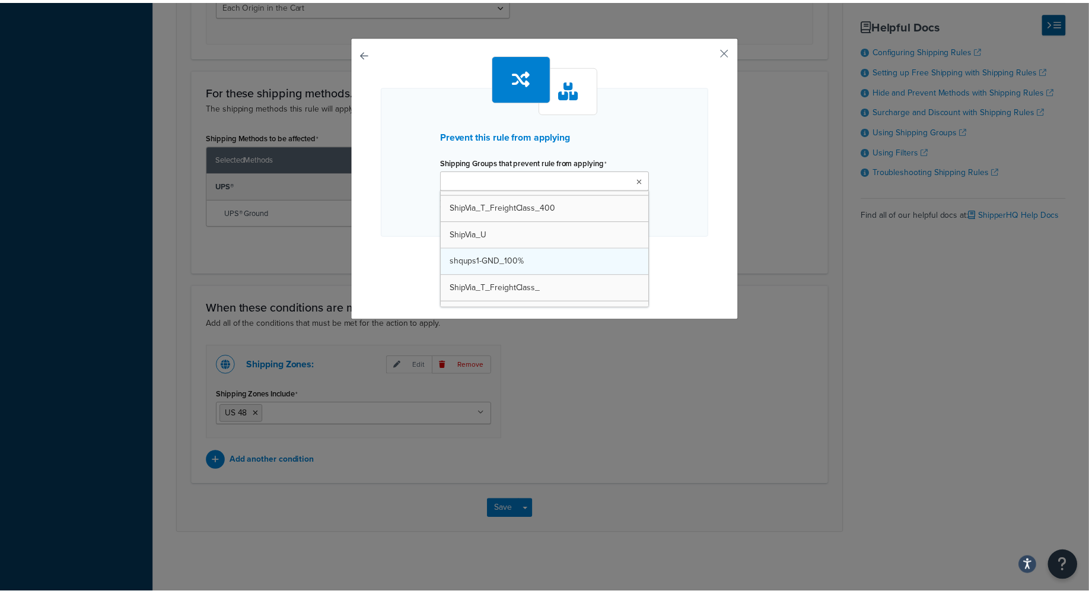
scroll to position [391, 0]
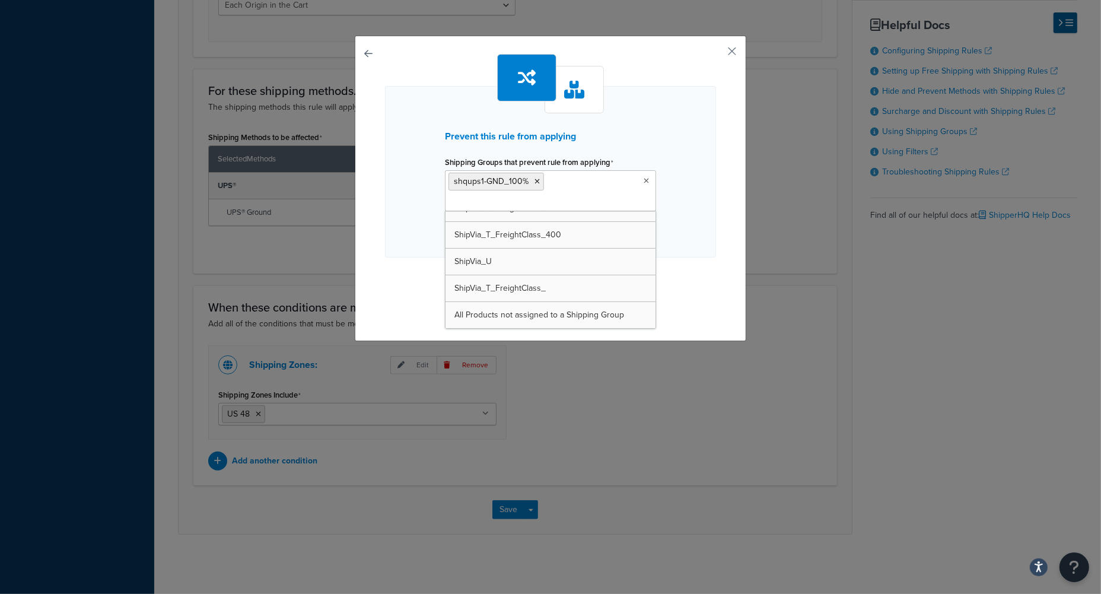
click at [712, 178] on div "Prevent this rule from applying Shipping Groups that prevent rule from applying…" at bounding box center [550, 188] width 391 height 305
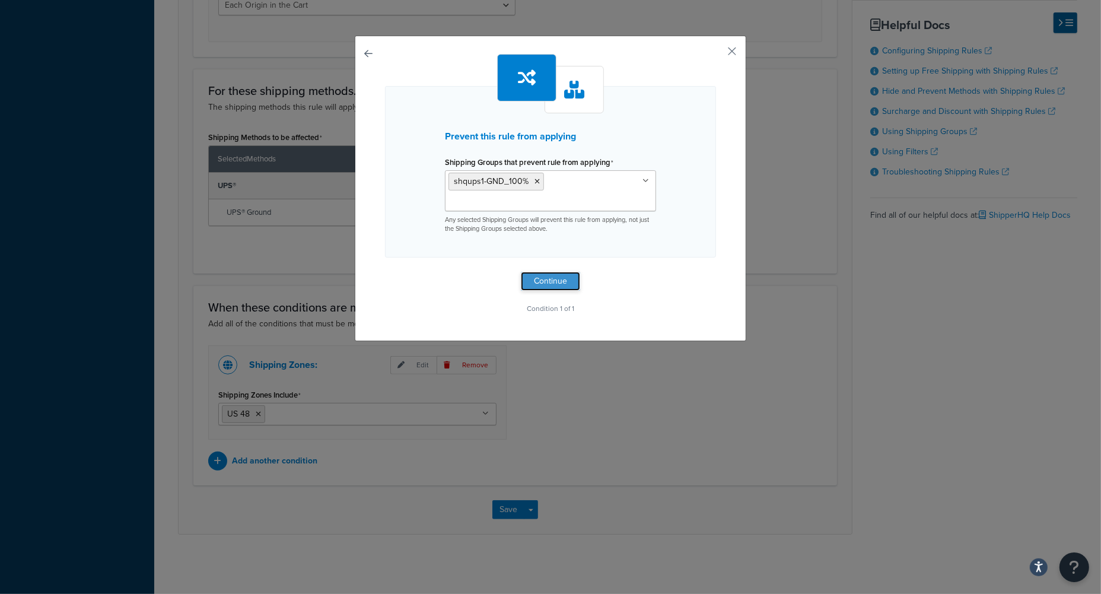
click at [548, 283] on button "Continue" at bounding box center [550, 281] width 59 height 19
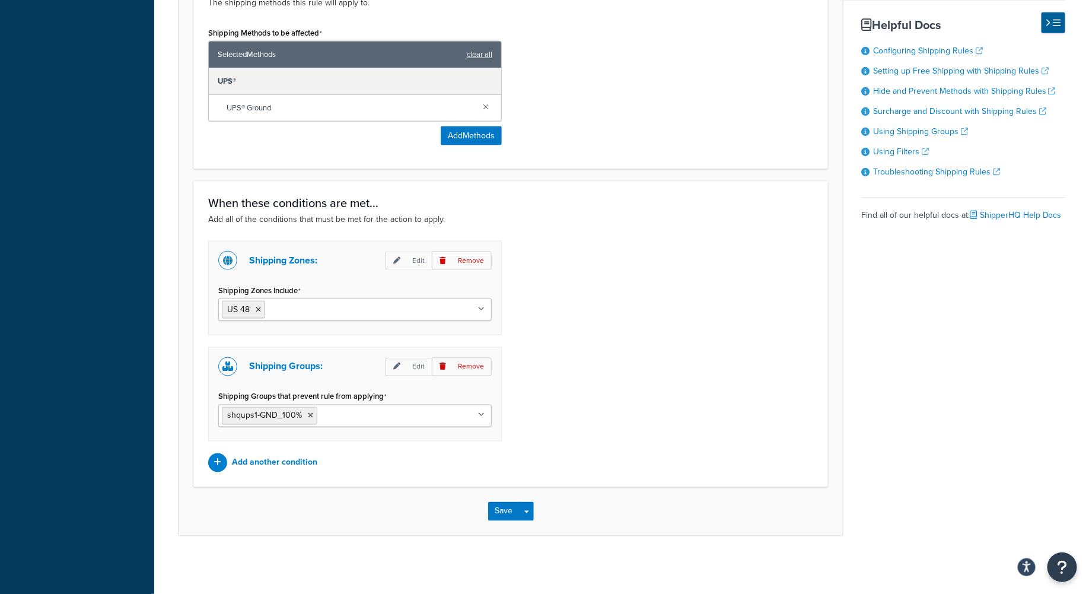
scroll to position [682, 0]
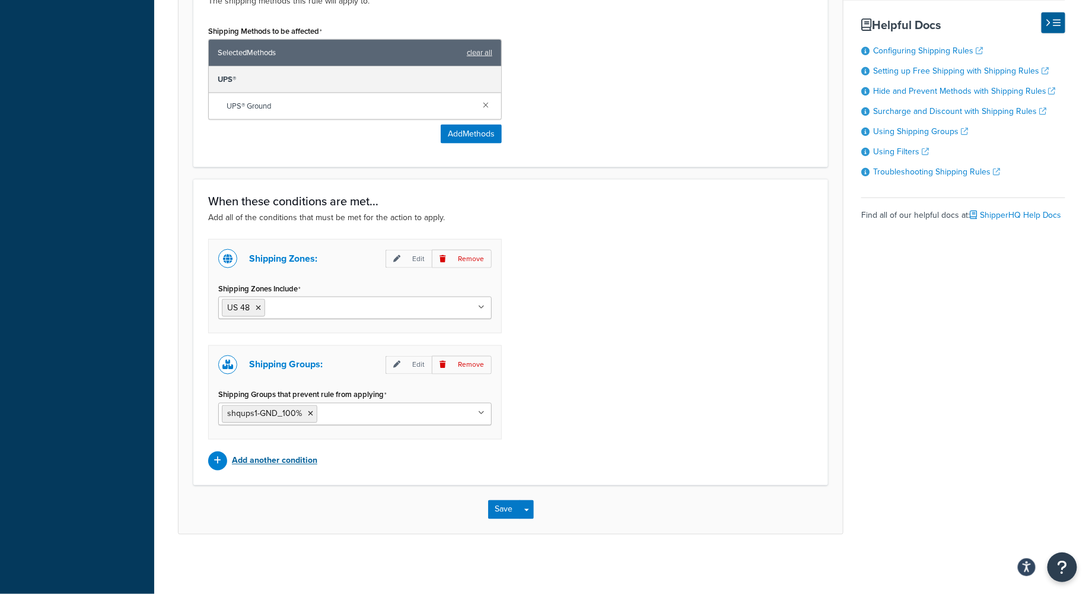
click at [273, 461] on p "Add another condition" at bounding box center [274, 460] width 85 height 17
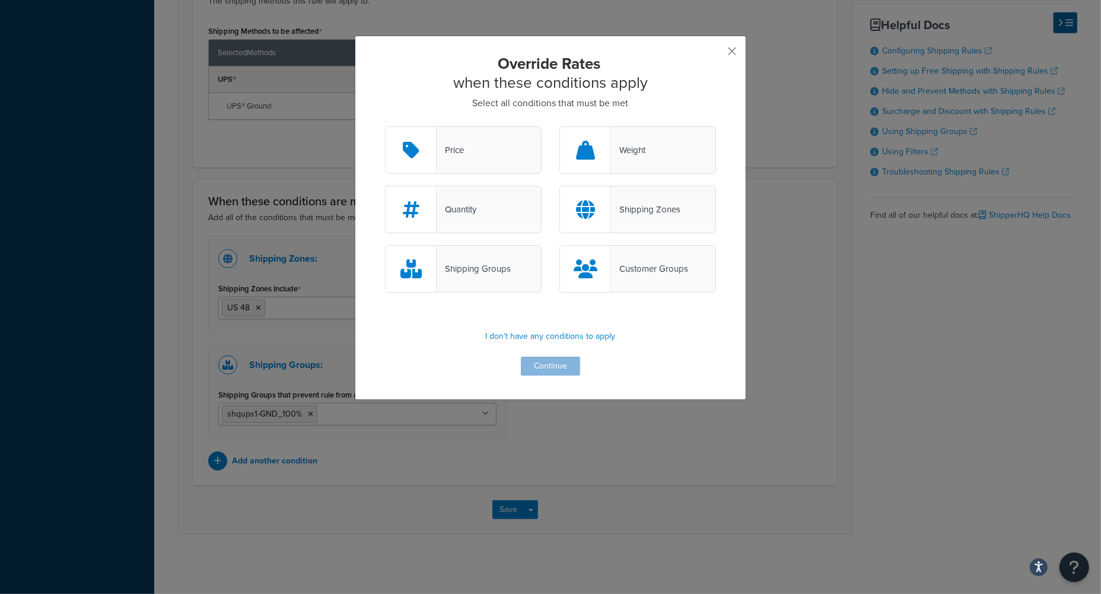
click at [459, 147] on div "Price" at bounding box center [463, 149] width 157 height 47
click at [0, 0] on input "Price" at bounding box center [0, 0] width 0 height 0
click at [547, 363] on button "Continue" at bounding box center [550, 365] width 59 height 19
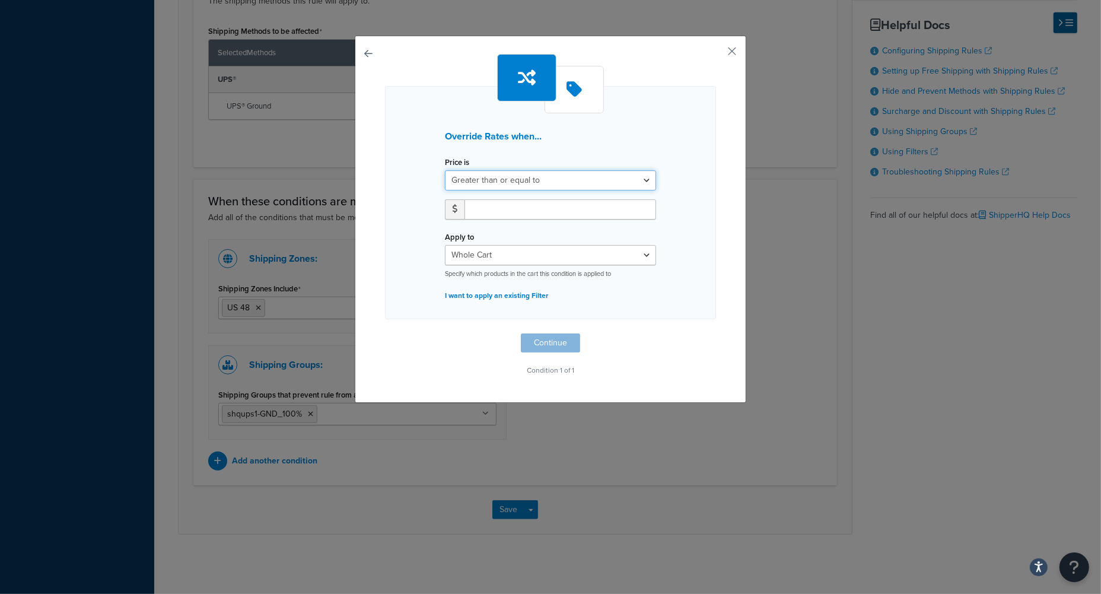
click at [644, 181] on select "Greater than or equal to Between or equal to Less than or equal to" at bounding box center [550, 180] width 211 height 20
click at [480, 297] on p "I want to apply an existing Filter" at bounding box center [550, 295] width 211 height 17
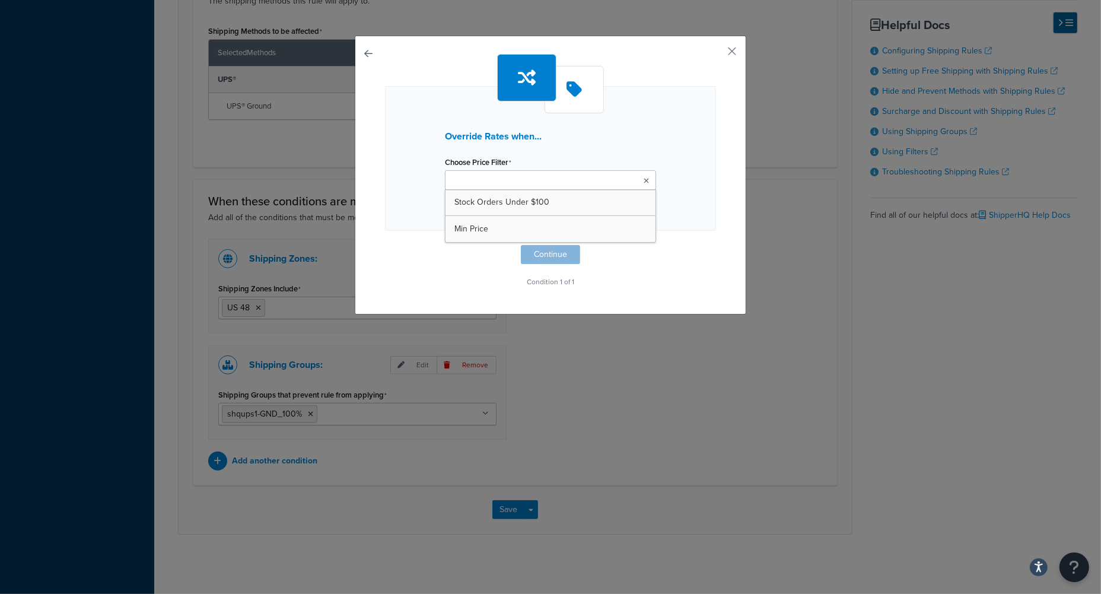
click at [643, 180] on icon at bounding box center [645, 180] width 5 height 7
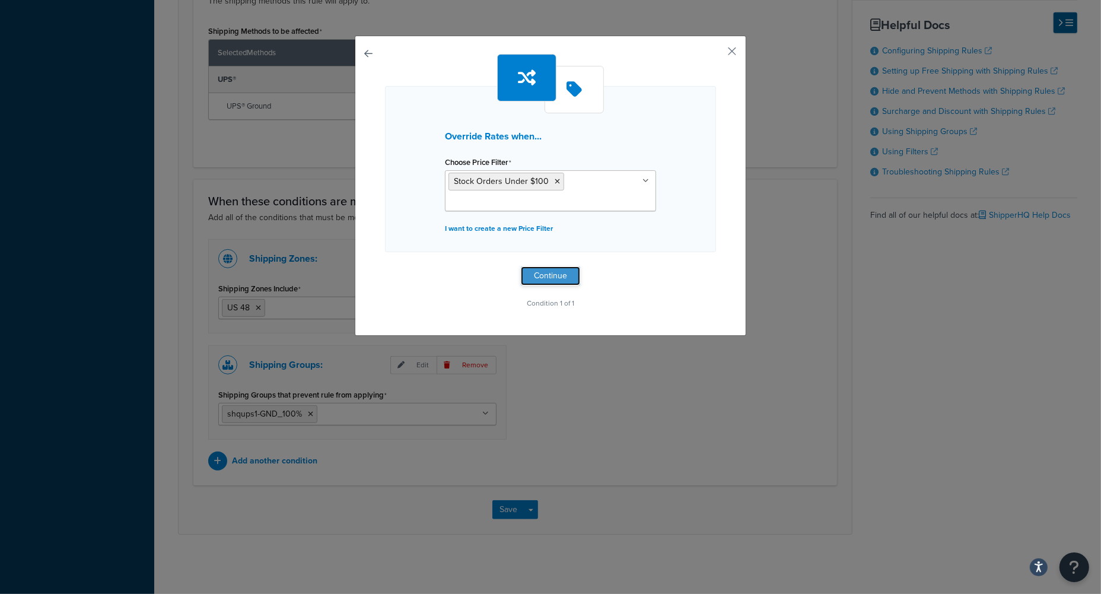
click at [552, 276] on button "Continue" at bounding box center [550, 275] width 59 height 19
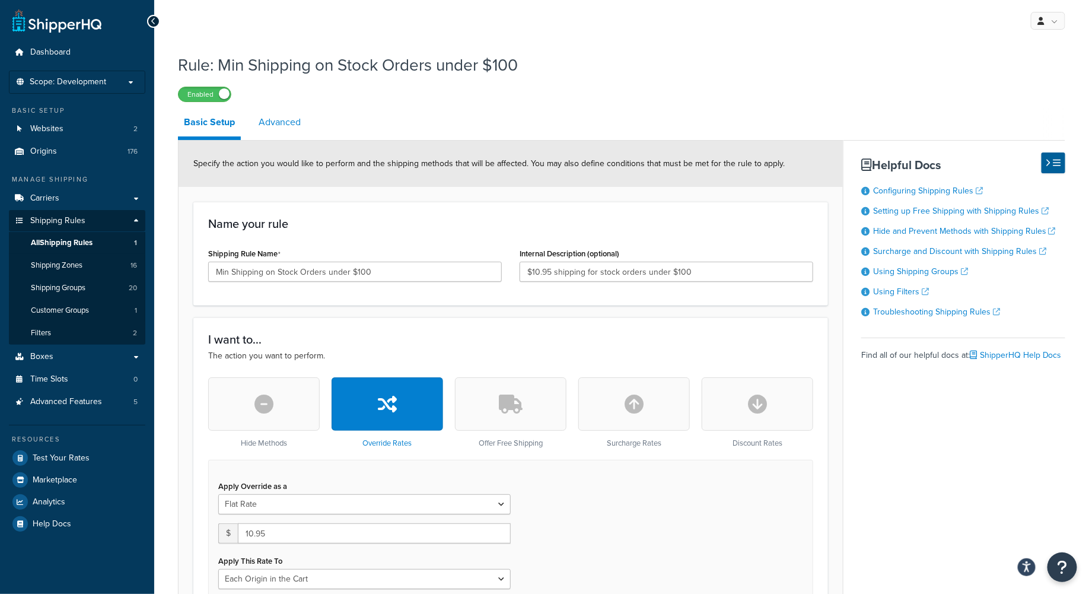
click at [272, 120] on link "Advanced" at bounding box center [280, 122] width 54 height 28
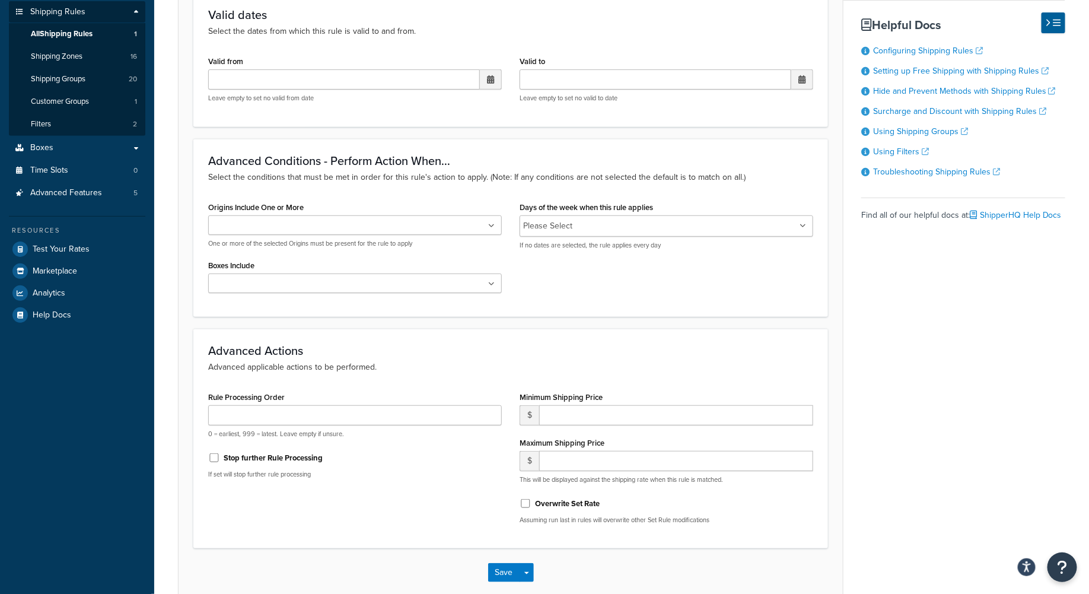
scroll to position [237, 0]
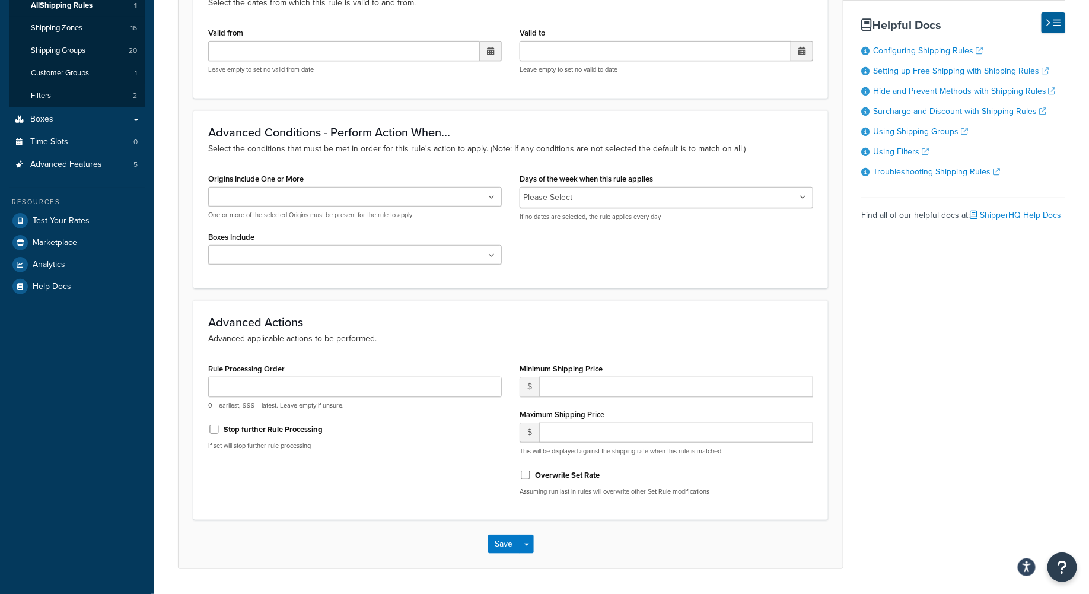
click at [492, 198] on icon at bounding box center [491, 197] width 7 height 7
click at [250, 199] on input "Origins Include One or More" at bounding box center [264, 197] width 105 height 13
type input "s"
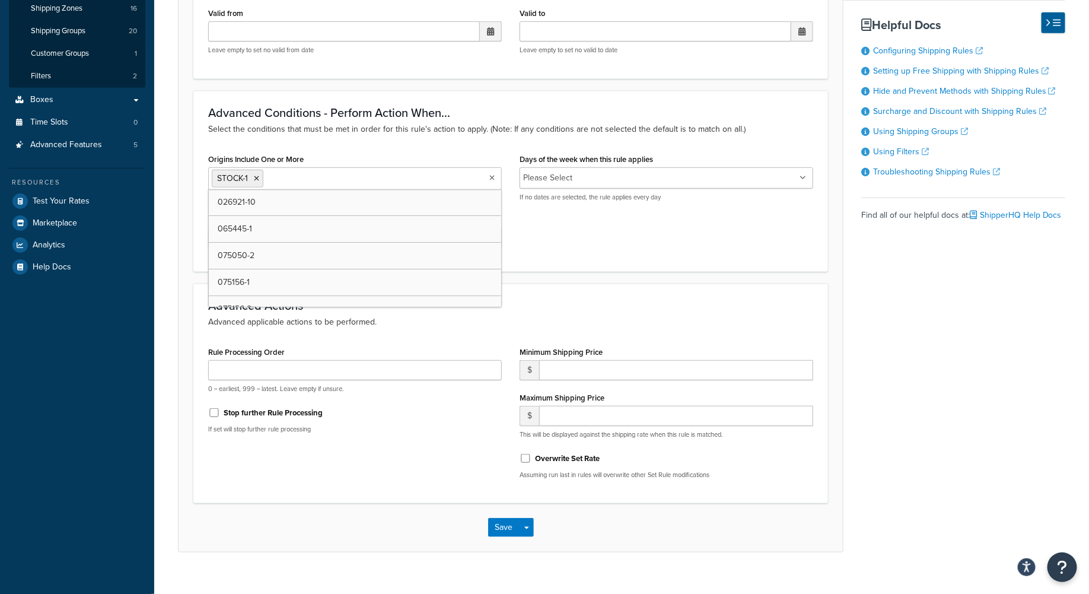
scroll to position [275, 0]
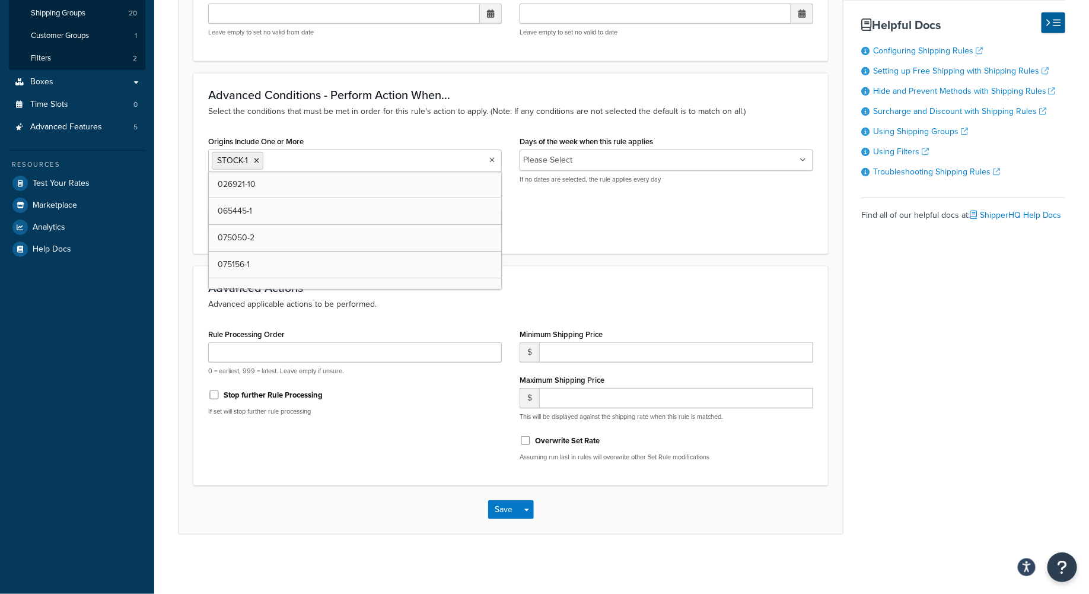
click at [259, 396] on label "Stop further Rule Processing" at bounding box center [273, 395] width 99 height 11
click at [220, 396] on input "Stop further Rule Processing" at bounding box center [214, 394] width 12 height 9
checkbox input "true"
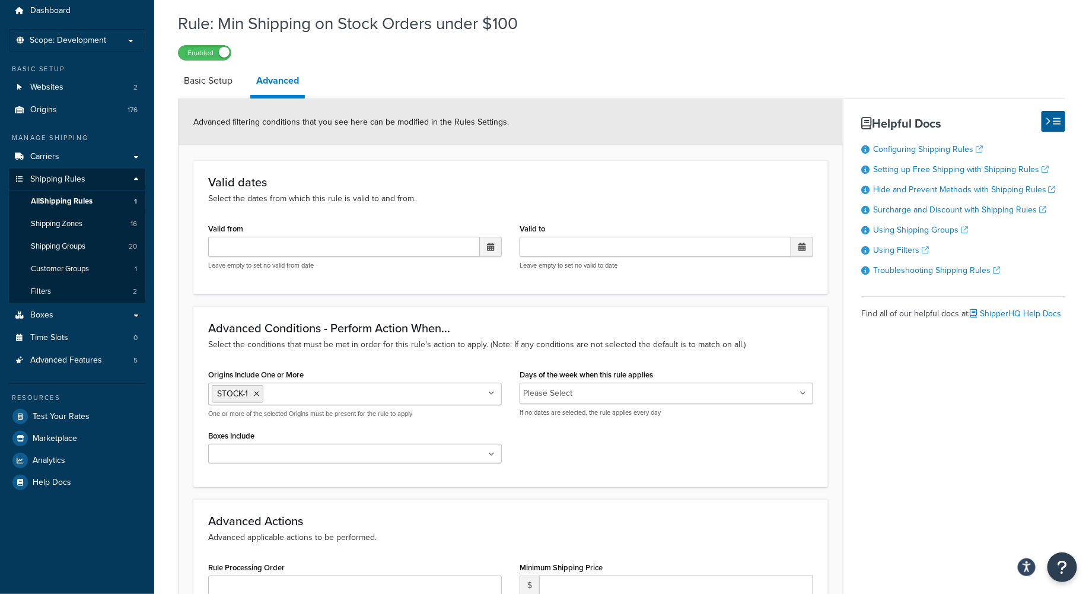
scroll to position [37, 0]
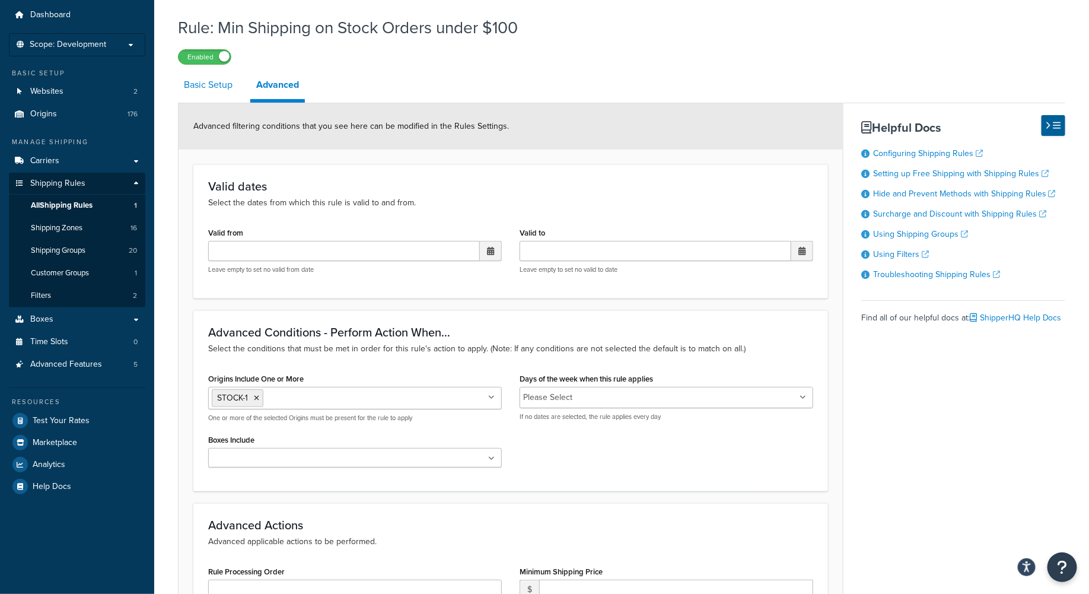
click at [193, 81] on link "Basic Setup" at bounding box center [208, 85] width 60 height 28
select select "LOCATION"
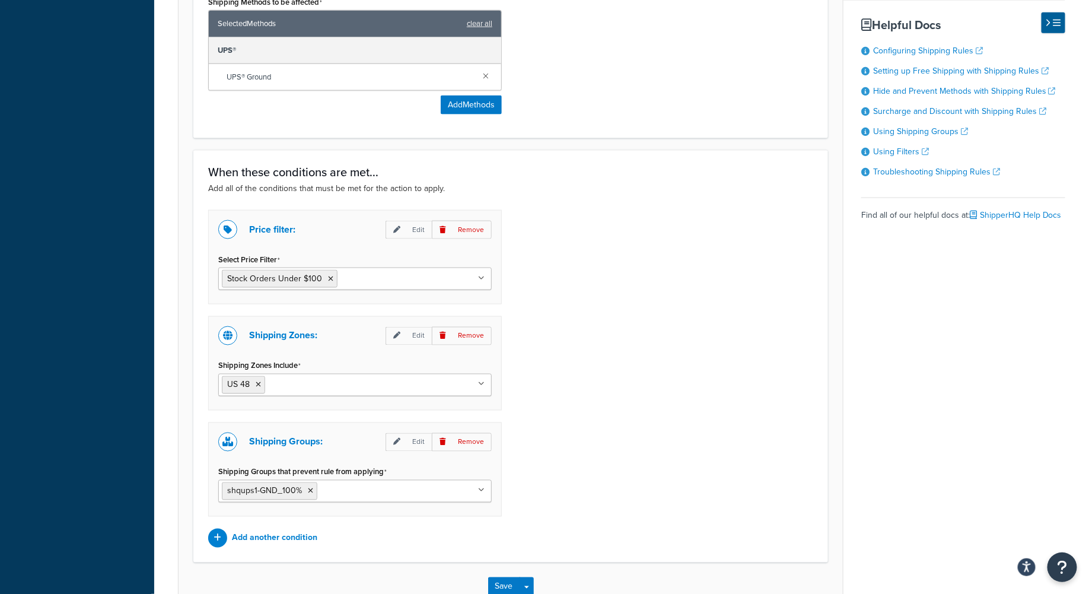
scroll to position [788, 0]
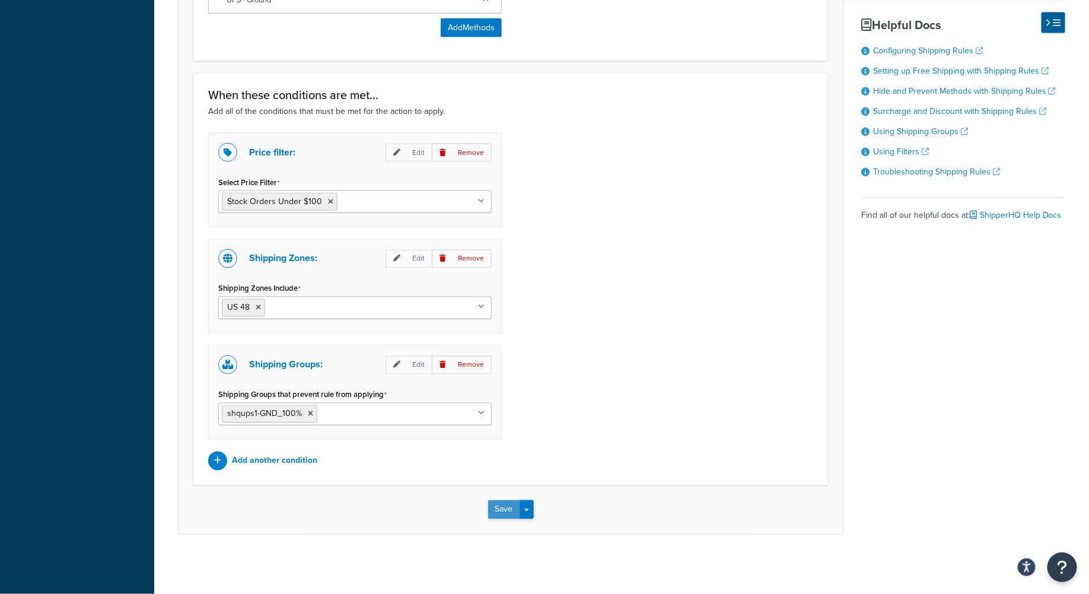
click at [502, 508] on button "Save" at bounding box center [504, 509] width 32 height 19
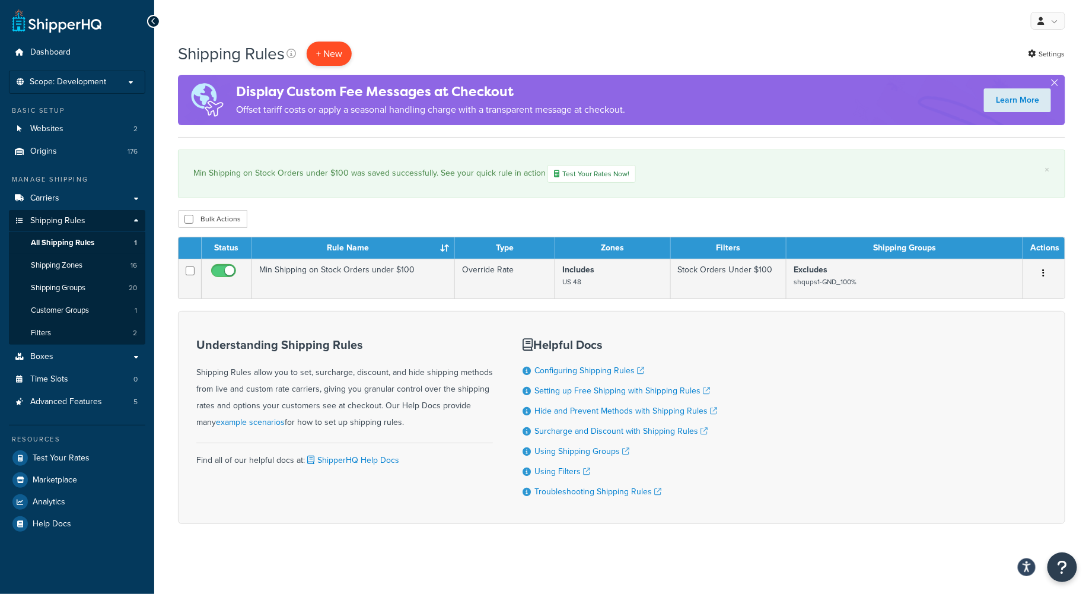
click at [334, 52] on p "+ New" at bounding box center [329, 54] width 45 height 24
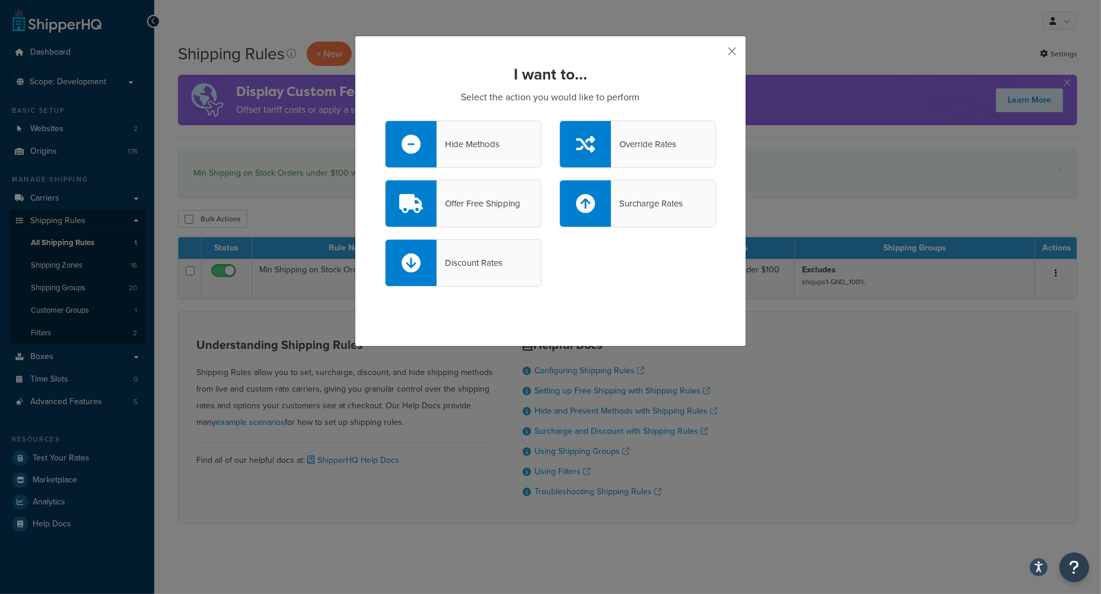
click at [639, 143] on div "Override Rates" at bounding box center [643, 144] width 65 height 17
click at [0, 0] on input "Override Rates" at bounding box center [0, 0] width 0 height 0
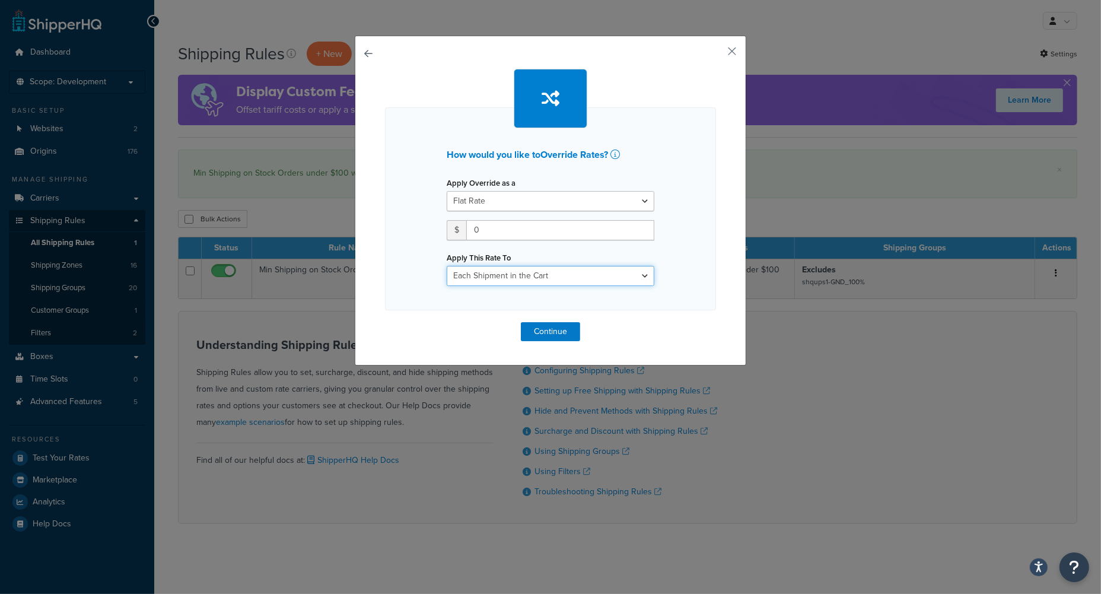
click at [640, 276] on select "Each Shipment in the Cart Each Origin in the Cart Each Shipping Group in the Ca…" at bounding box center [550, 276] width 208 height 20
select select "ITEM"
click at [446, 266] on select "Each Shipment in the Cart Each Origin in the Cart Each Shipping Group in the Ca…" at bounding box center [550, 276] width 208 height 20
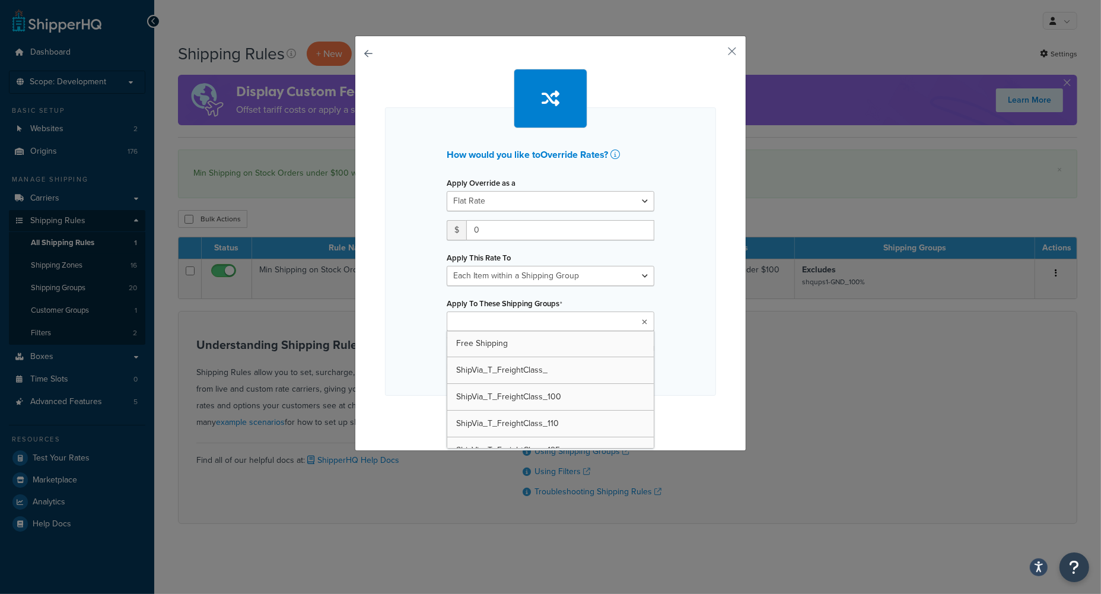
click at [642, 322] on icon at bounding box center [644, 321] width 5 height 7
click at [562, 324] on ul at bounding box center [550, 321] width 208 height 20
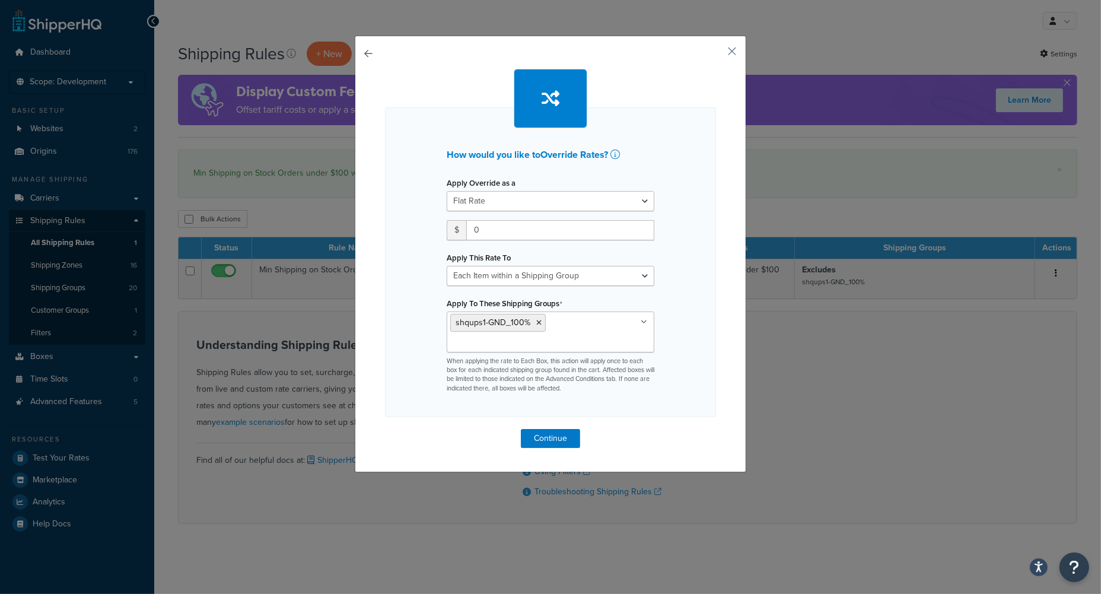
click at [691, 372] on div "How would you like to Override Rates ? Apply Override as a Flat Rate Percentage…" at bounding box center [550, 262] width 331 height 310
click at [642, 202] on select "Flat Rate Percentage Flat Rate & Percentage" at bounding box center [550, 201] width 208 height 20
click at [553, 437] on button "Continue" at bounding box center [550, 438] width 59 height 19
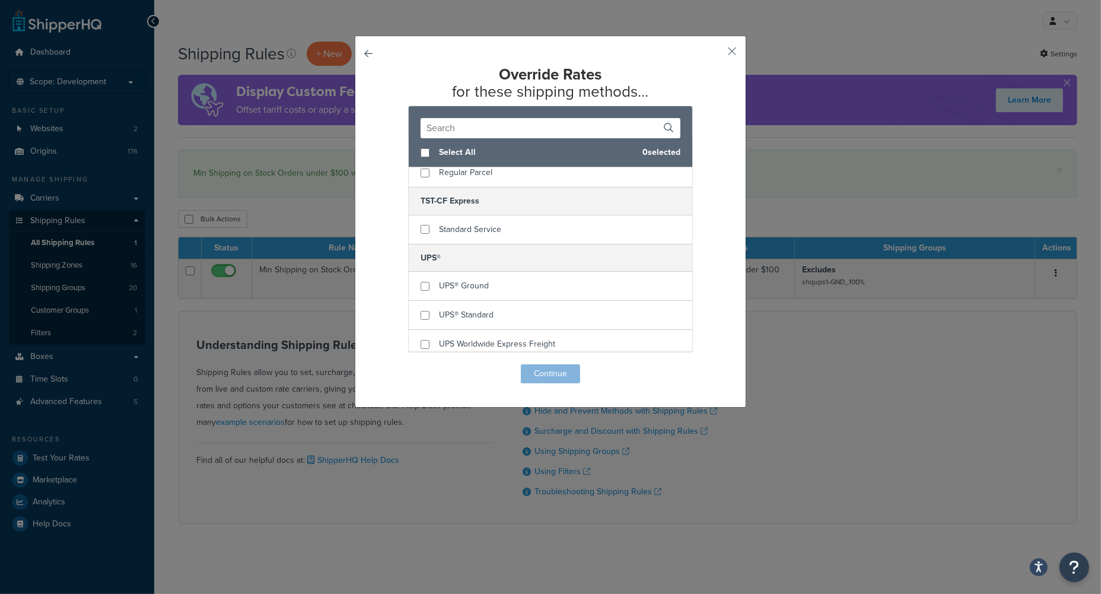
scroll to position [157, 0]
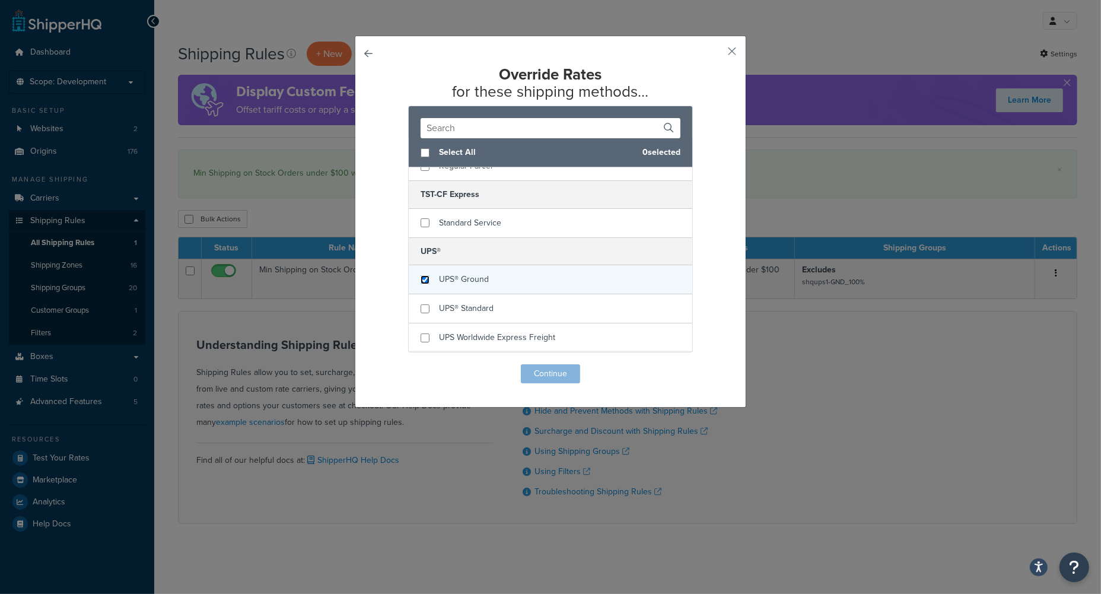
click at [421, 282] on input "checkbox" at bounding box center [424, 279] width 9 height 9
checkbox input "true"
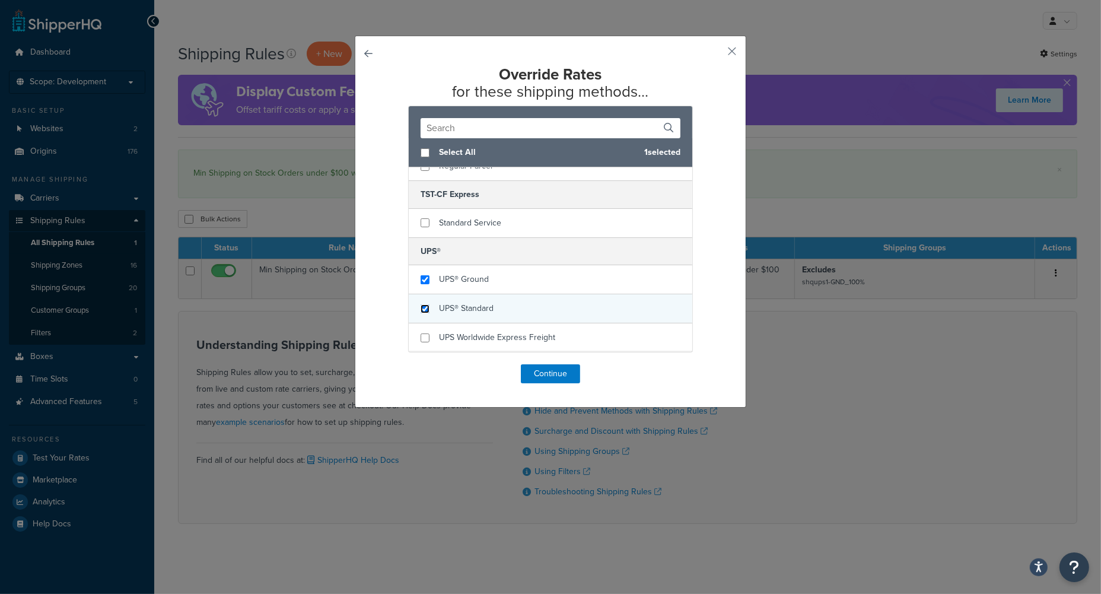
click at [420, 311] on input "checkbox" at bounding box center [424, 308] width 9 height 9
checkbox input "true"
click at [535, 374] on button "Continue" at bounding box center [550, 373] width 59 height 19
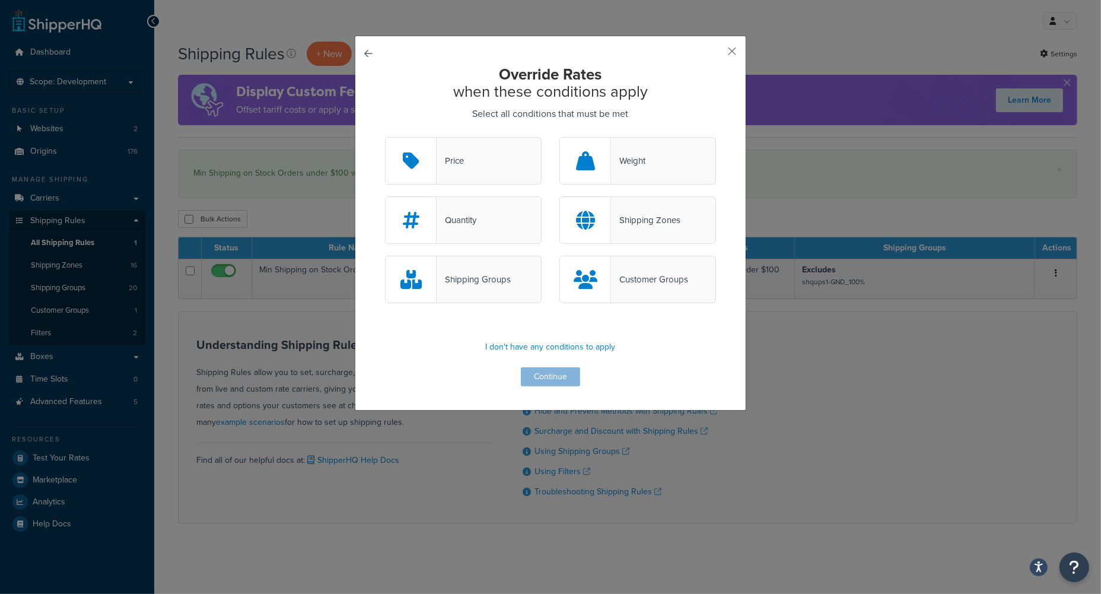
click at [475, 280] on div "Shipping Groups" at bounding box center [473, 279] width 74 height 17
click at [0, 0] on input "Shipping Groups" at bounding box center [0, 0] width 0 height 0
click at [552, 378] on button "Continue" at bounding box center [550, 376] width 59 height 19
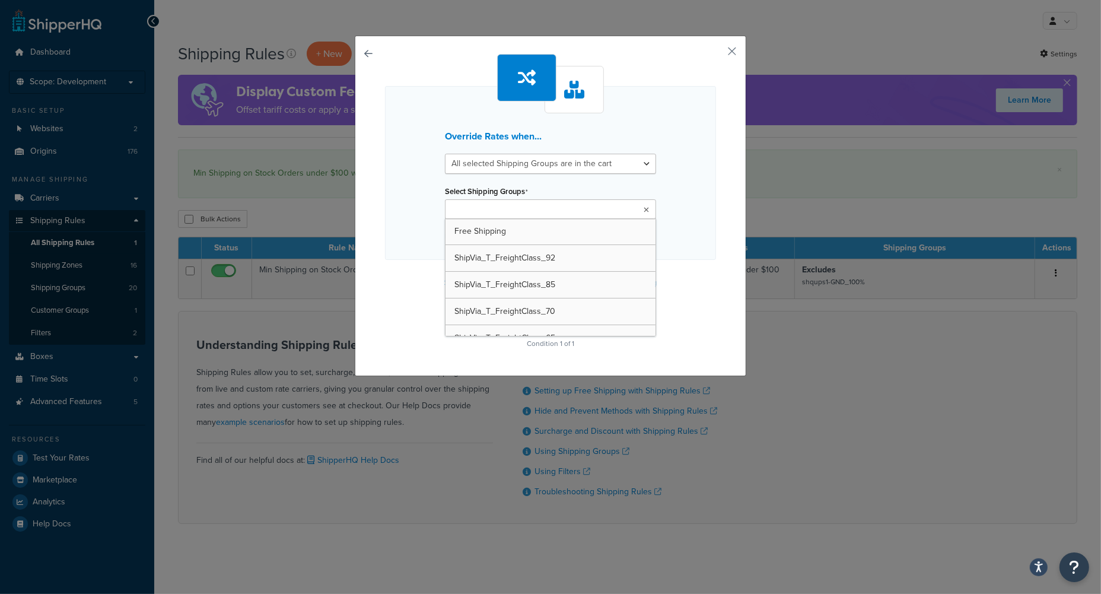
click at [643, 210] on icon at bounding box center [645, 209] width 5 height 7
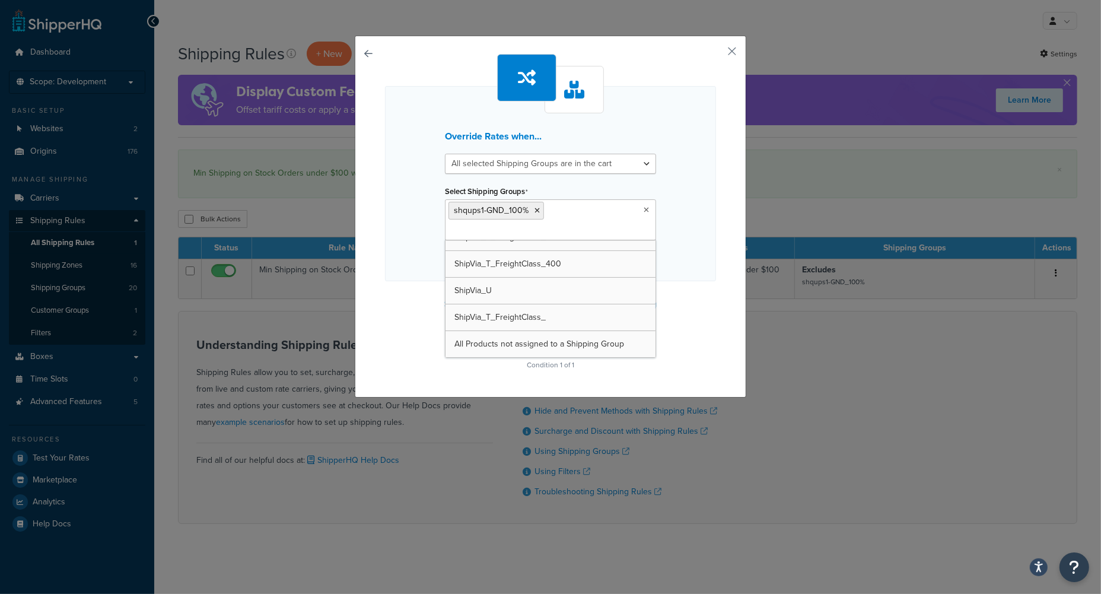
click at [815, 432] on div "Override Rates when... All selected Shipping Groups are in the cart Any selecte…" at bounding box center [550, 297] width 1101 height 594
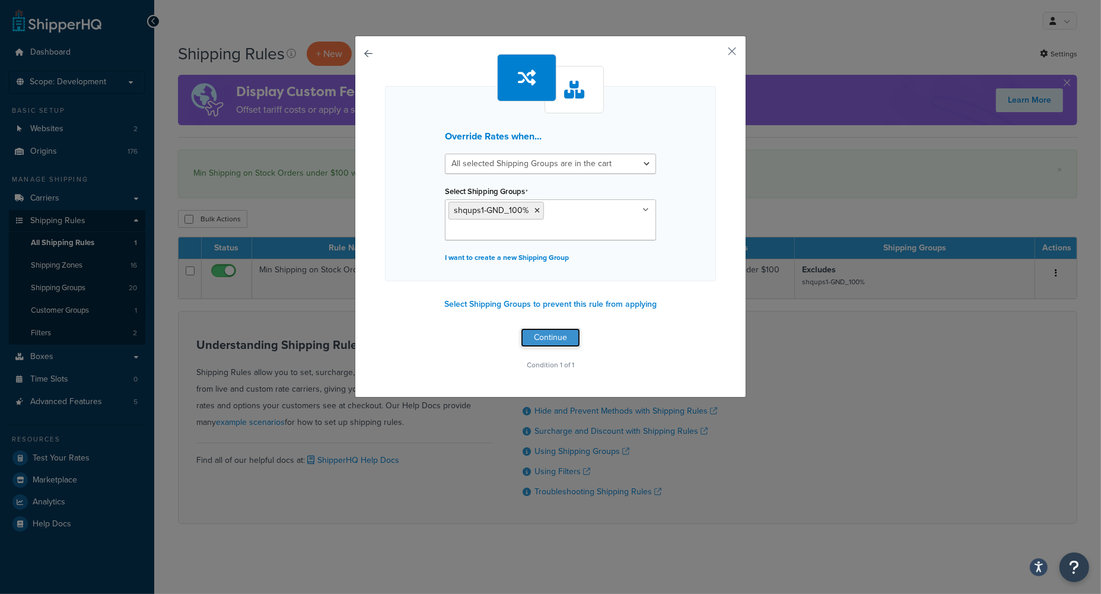
click at [553, 338] on button "Continue" at bounding box center [550, 337] width 59 height 19
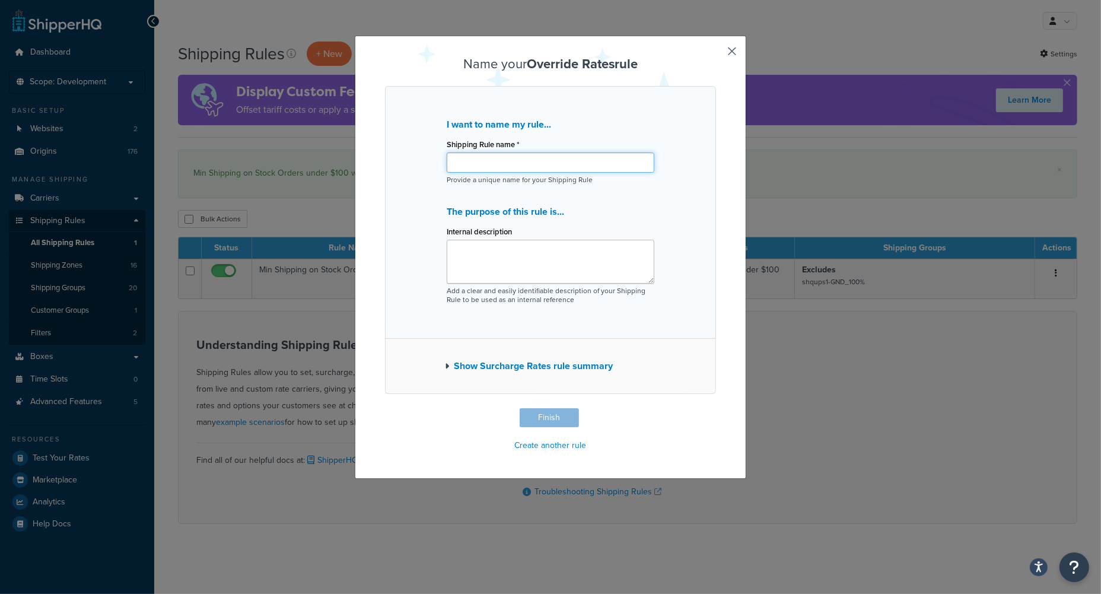
click at [467, 164] on input "Shipping Rule name *" at bounding box center [550, 162] width 208 height 20
paste input "shqups1-GND_100%"
type input "shqups1-GND_100%"
click at [550, 252] on textarea "Internal description" at bounding box center [550, 262] width 208 height 44
paste textarea "Free Shipping for when discount codes/structures are met. Calculated and applie…"
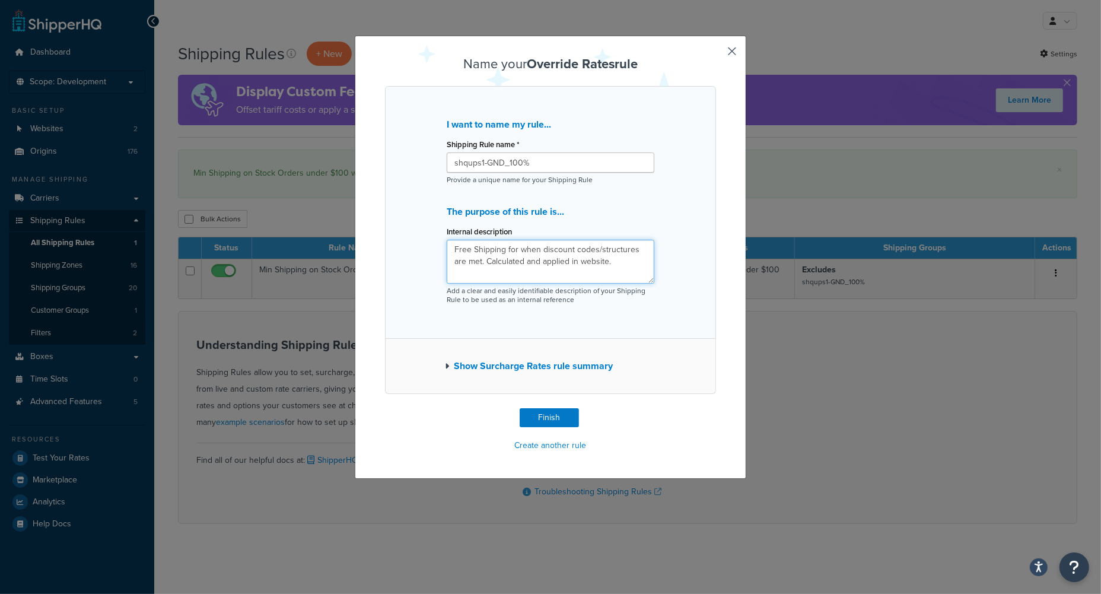
type textarea "Free Shipping for when discount codes/structures are met. Calculated and applie…"
click at [511, 366] on button "Show Surcharge Rates rule summary" at bounding box center [529, 366] width 168 height 17
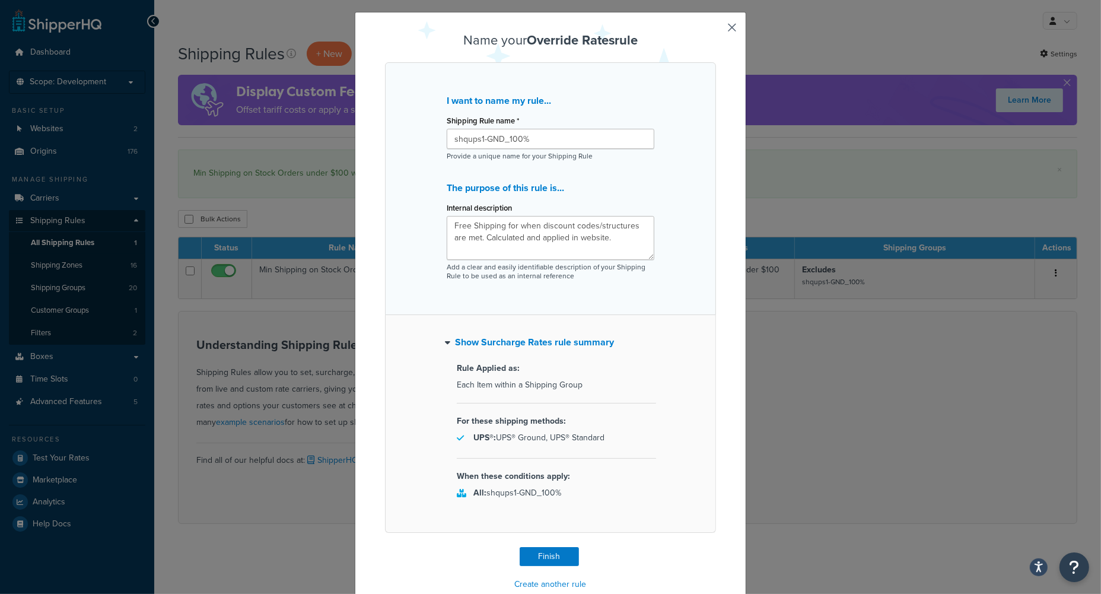
scroll to position [48, 0]
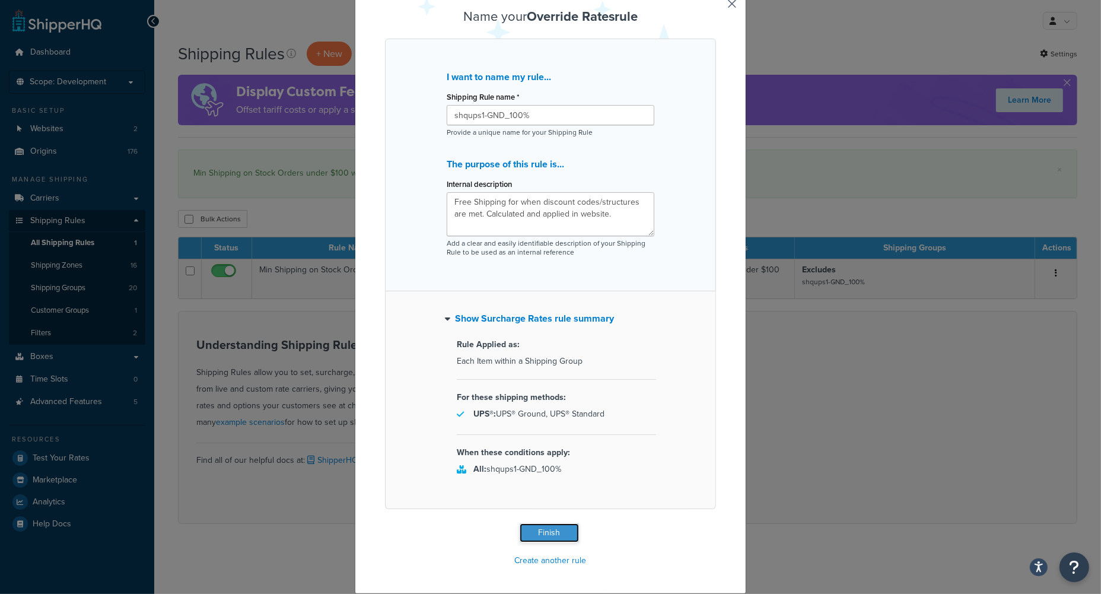
click at [540, 532] on button "Finish" at bounding box center [548, 532] width 59 height 19
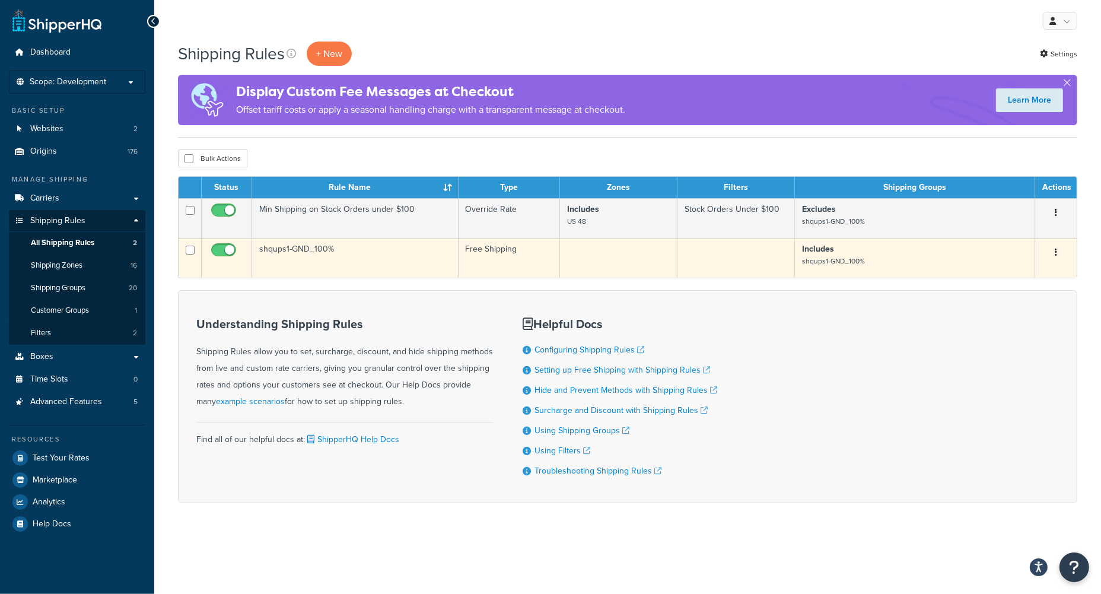
click at [385, 260] on td "shqups1-GND_100%" at bounding box center [355, 258] width 206 height 40
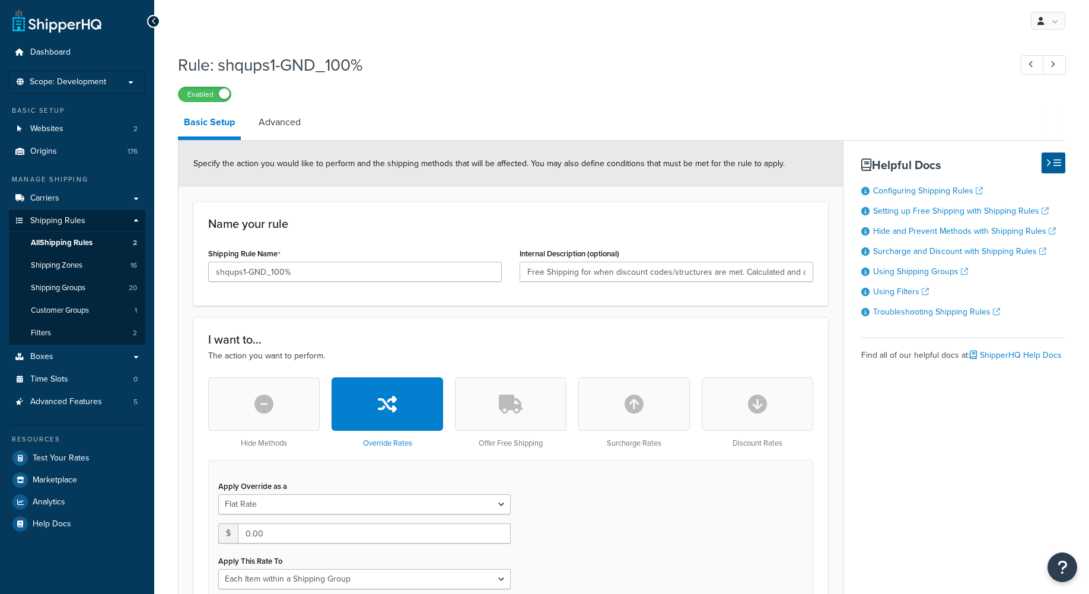
select select "ITEM"
click at [298, 122] on link "Advanced" at bounding box center [280, 122] width 54 height 28
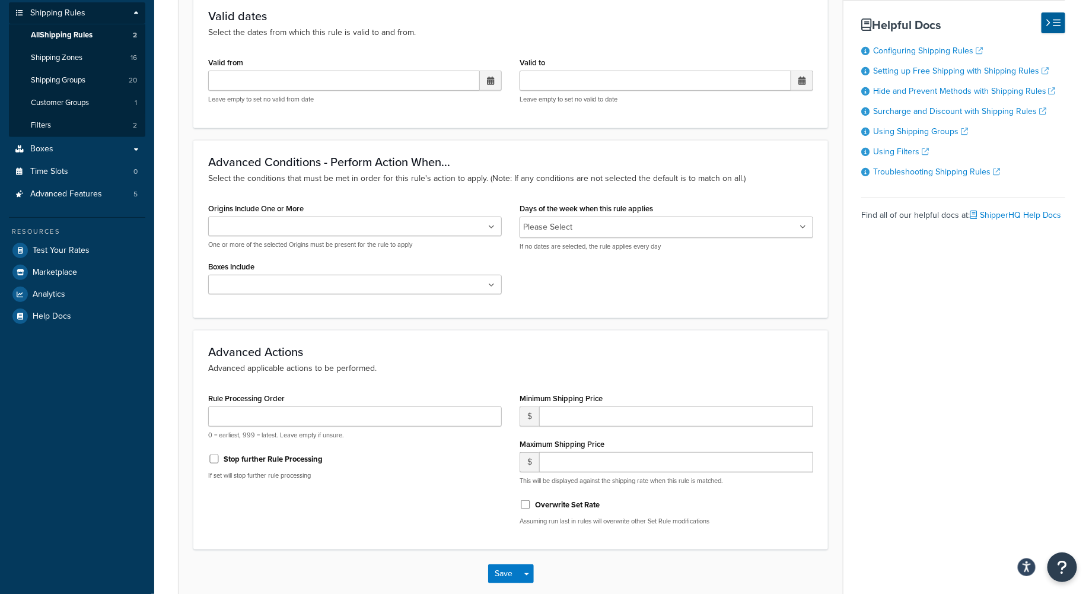
scroll to position [237, 0]
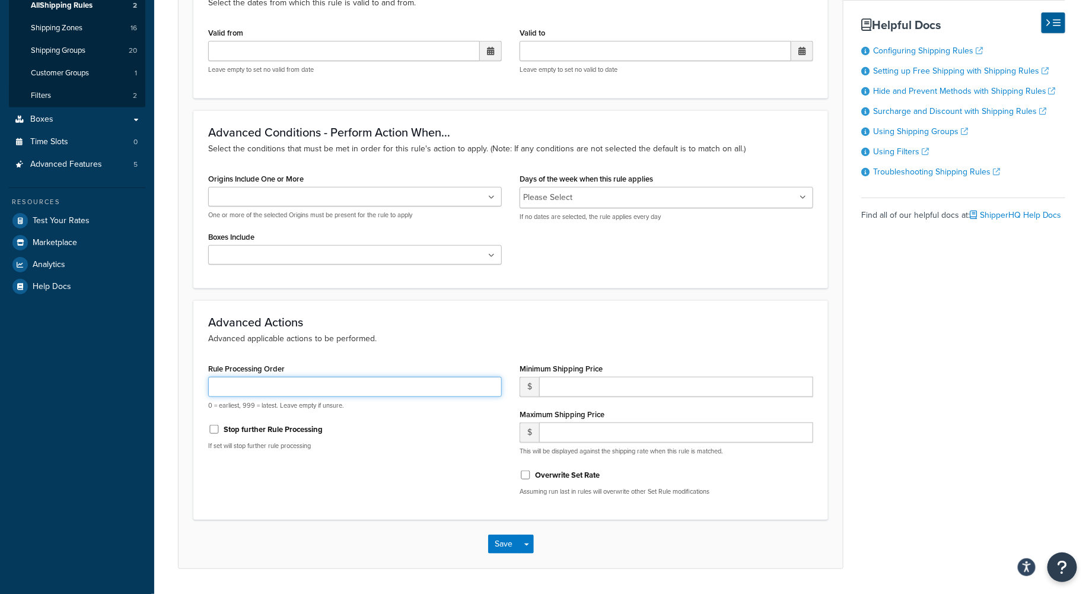
click at [246, 385] on input "Rule Processing Order" at bounding box center [355, 387] width 294 height 20
type input "999"
click at [215, 428] on input "Stop further Rule Processing" at bounding box center [214, 429] width 12 height 9
checkbox input "true"
click at [528, 476] on input "Overwrite Set Rate" at bounding box center [525, 474] width 12 height 9
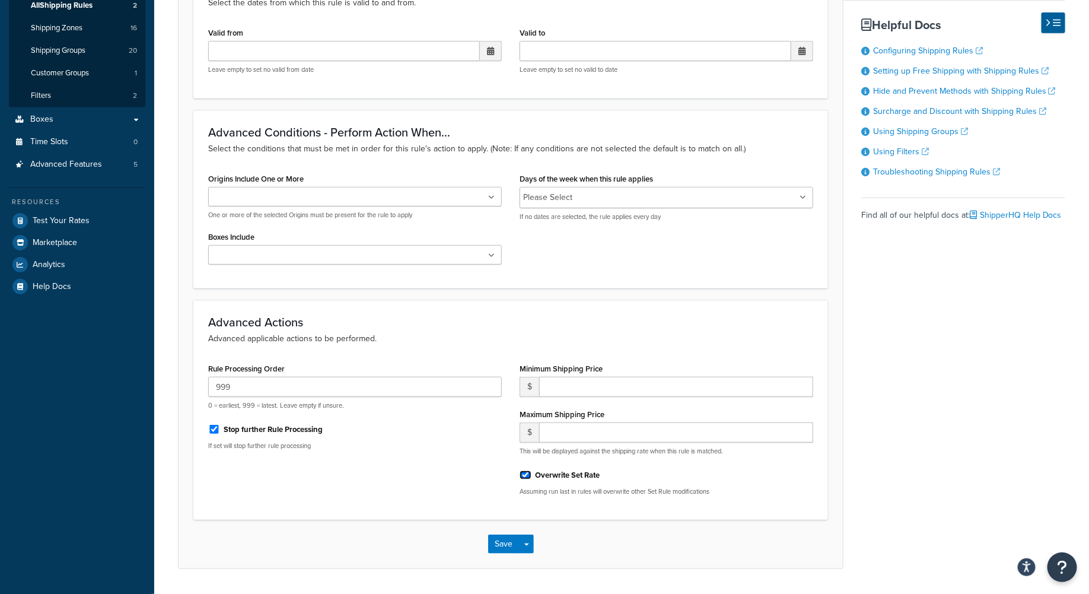
checkbox input "true"
click at [617, 390] on input "number" at bounding box center [676, 387] width 274 height 20
type input "0.00"
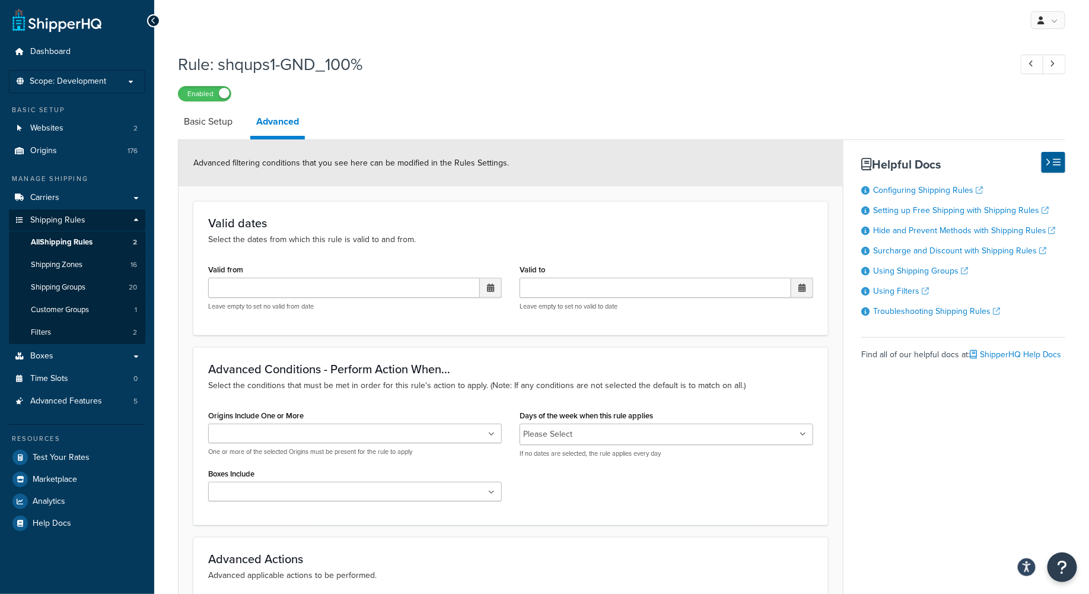
scroll to position [0, 0]
click at [203, 121] on link "Basic Setup" at bounding box center [208, 122] width 60 height 28
select select "ITEM"
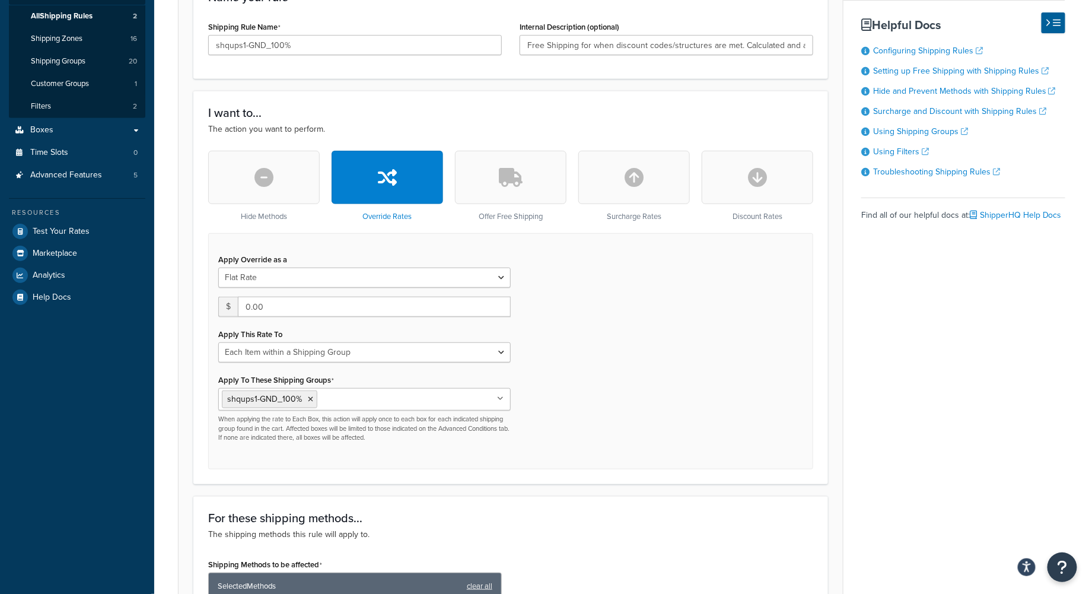
scroll to position [237, 0]
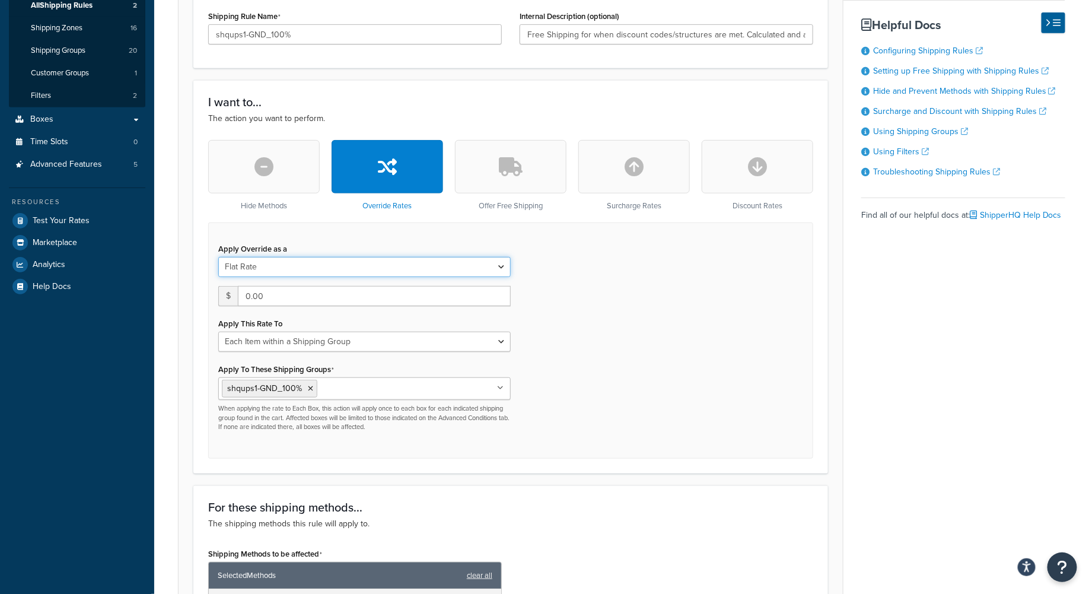
click at [500, 265] on select "Flat Rate Percentage Flat Rate & Percentage" at bounding box center [364, 267] width 292 height 20
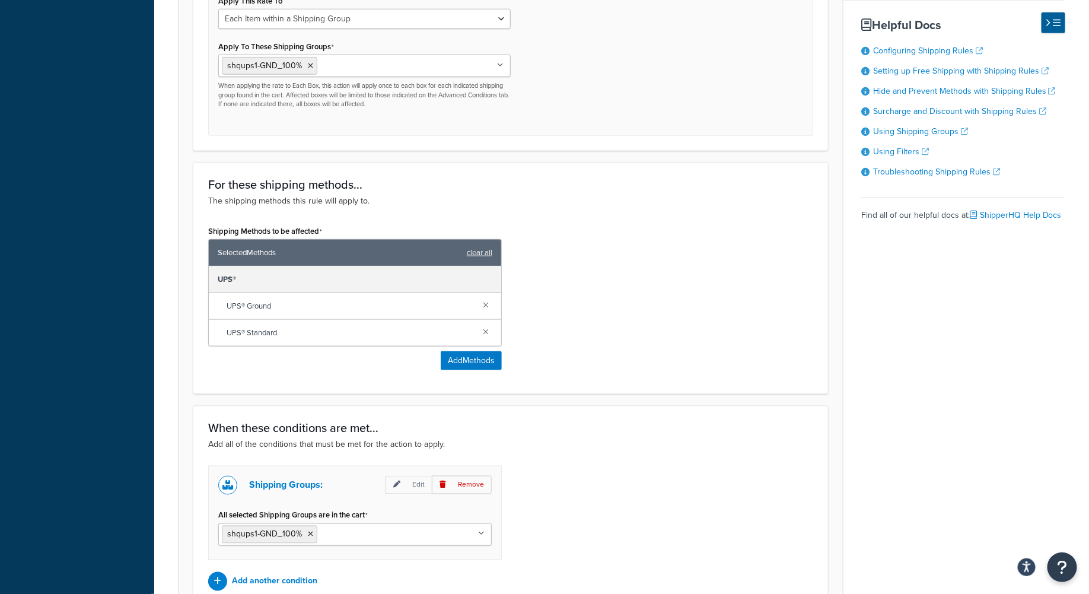
scroll to position [682, 0]
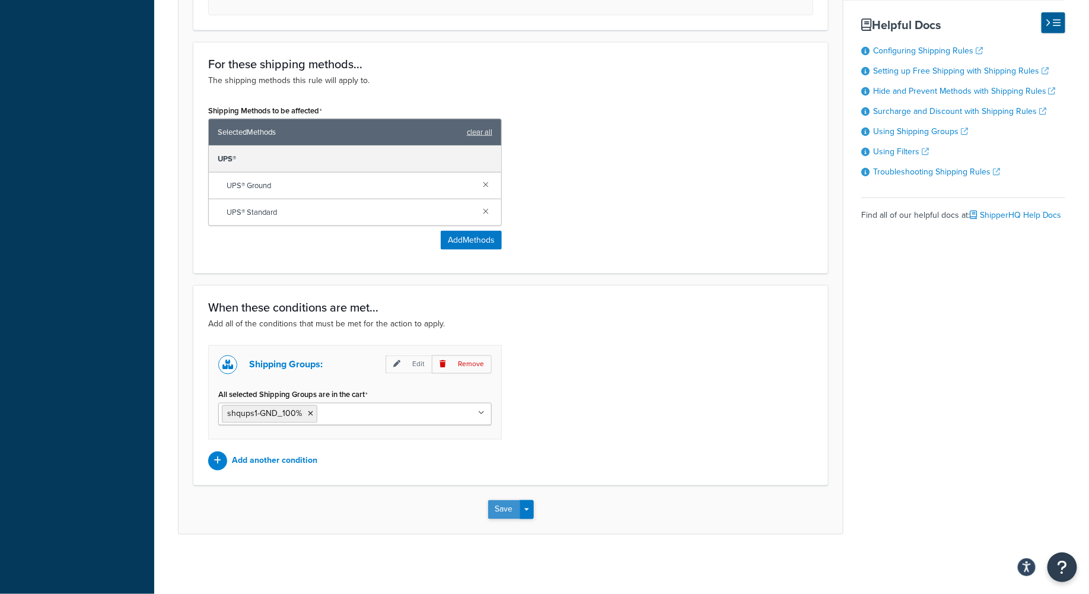
click at [496, 512] on button "Save" at bounding box center [504, 509] width 32 height 19
